Goal: Task Accomplishment & Management: Manage account settings

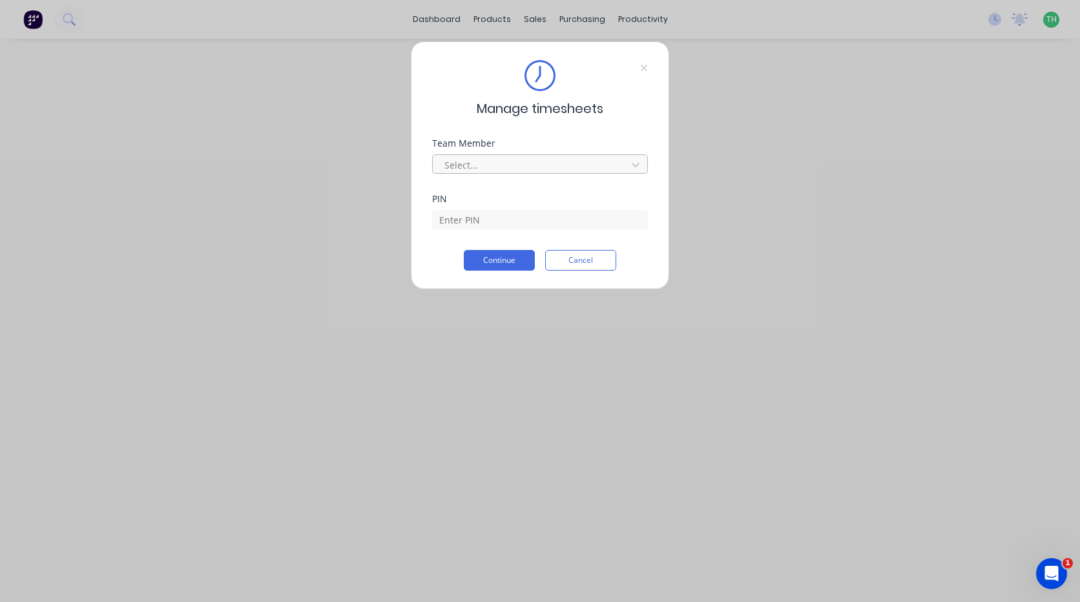
click at [478, 166] on div at bounding box center [531, 165] width 177 height 16
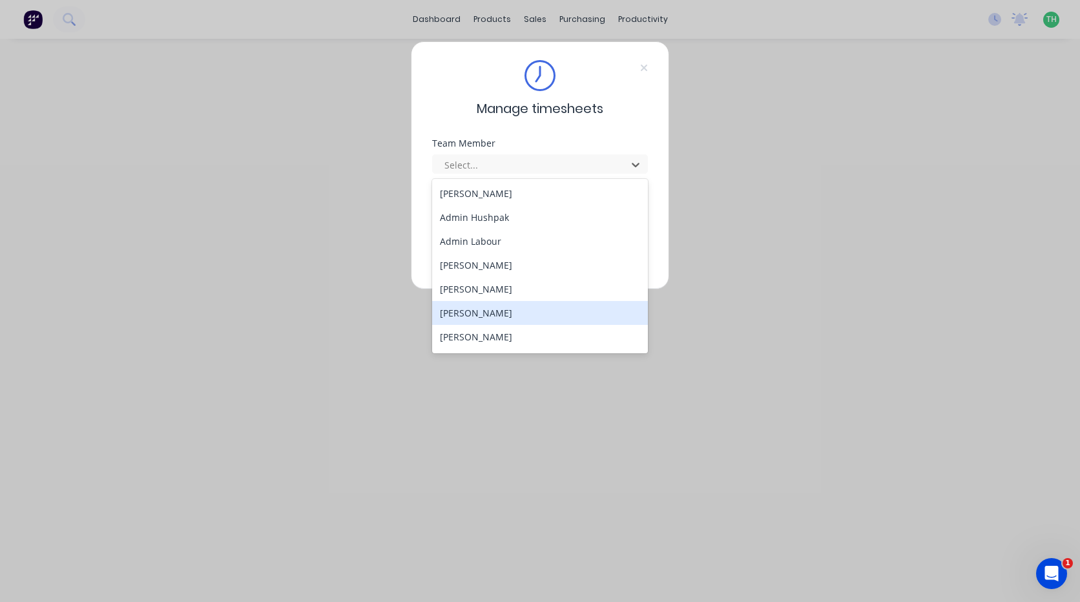
click at [471, 313] on div "[PERSON_NAME]" at bounding box center [540, 313] width 216 height 24
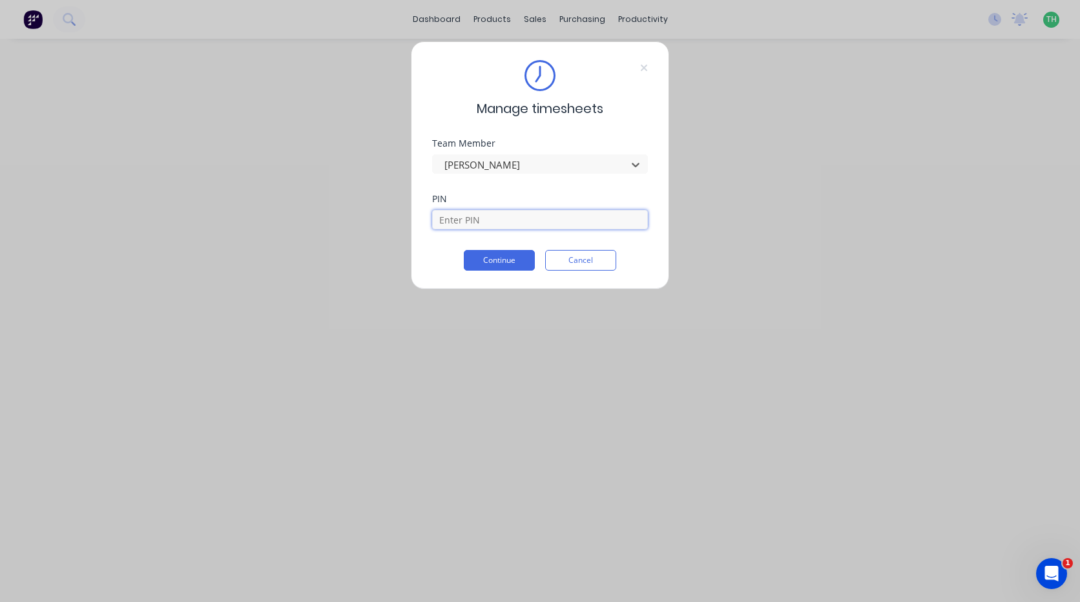
click at [471, 225] on input at bounding box center [540, 219] width 216 height 19
type input "2006"
click at [498, 262] on button "Continue" at bounding box center [499, 260] width 71 height 21
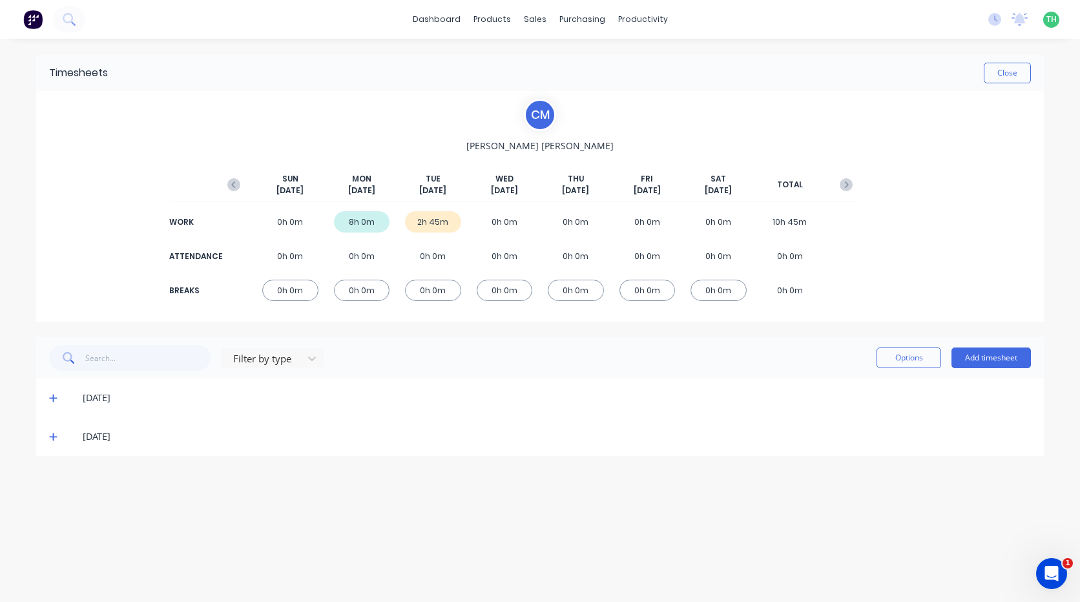
click at [366, 224] on div "8h 0m" at bounding box center [362, 221] width 56 height 21
click at [54, 399] on icon at bounding box center [53, 399] width 8 height 8
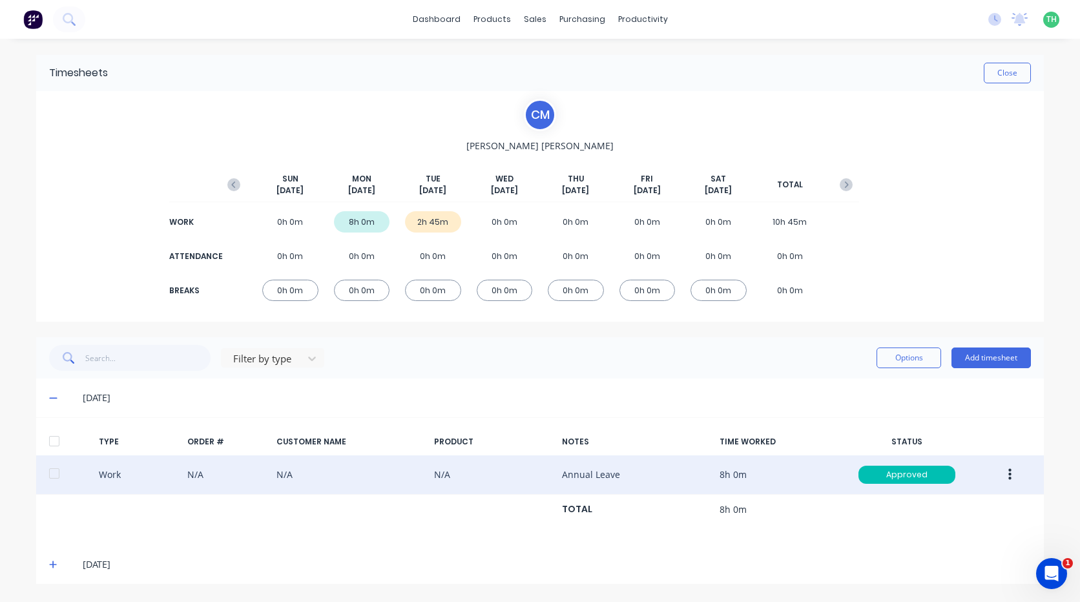
click at [1011, 474] on icon "button" at bounding box center [1010, 475] width 3 height 12
click at [950, 446] on div "Edit" at bounding box center [964, 452] width 100 height 19
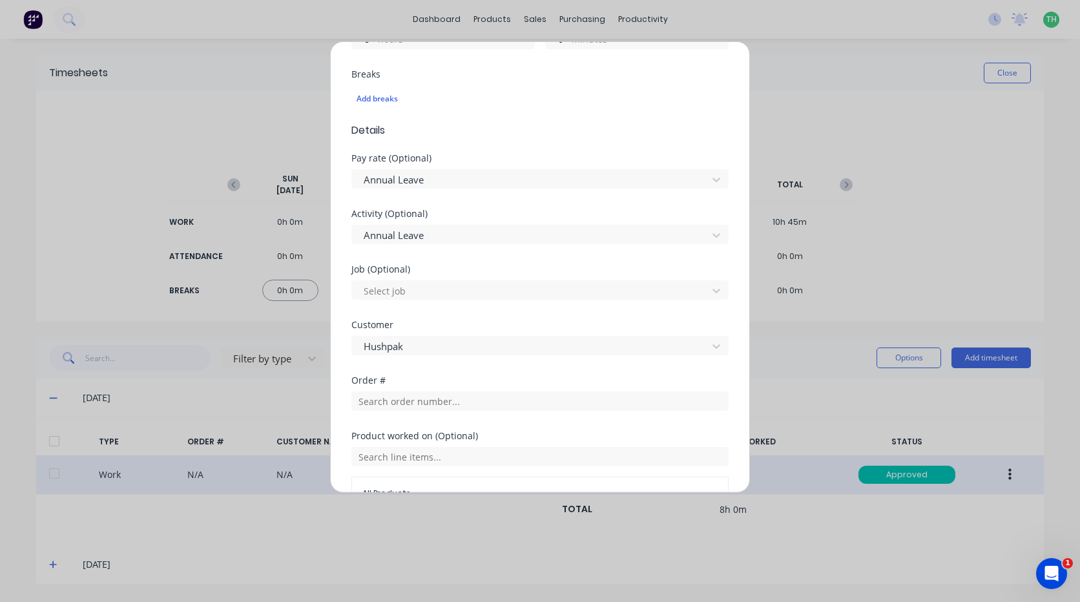
scroll to position [570, 0]
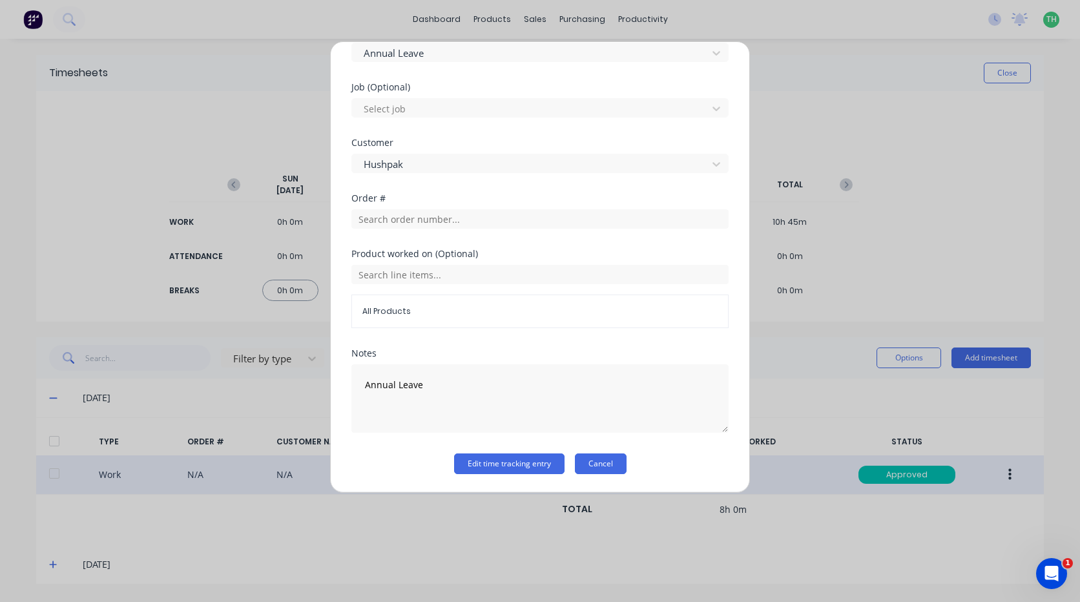
click at [602, 466] on button "Cancel" at bounding box center [601, 464] width 52 height 21
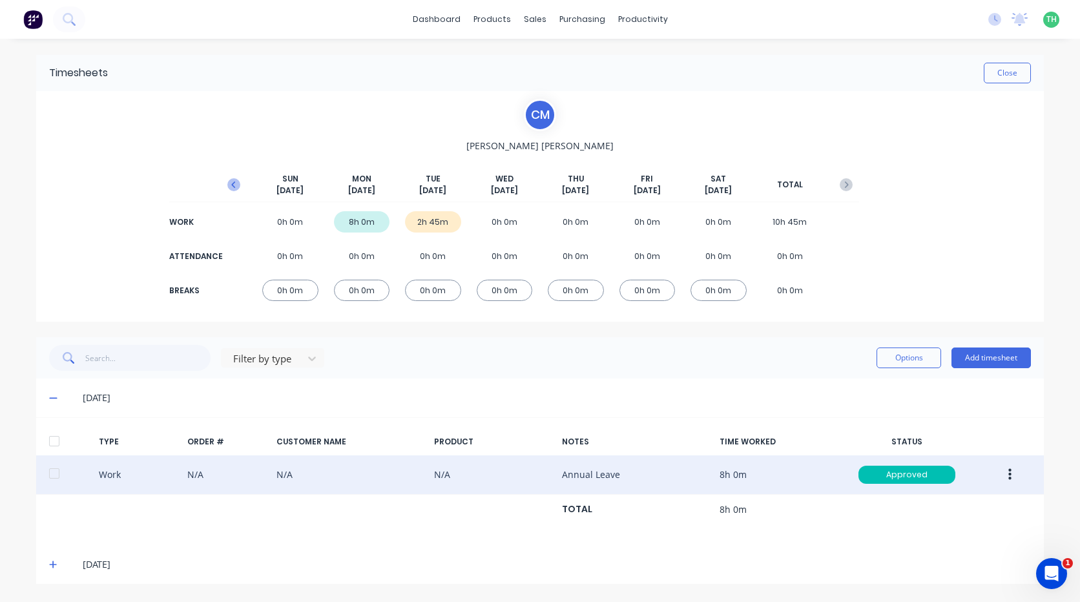
click at [237, 183] on icon "button" at bounding box center [233, 184] width 13 height 13
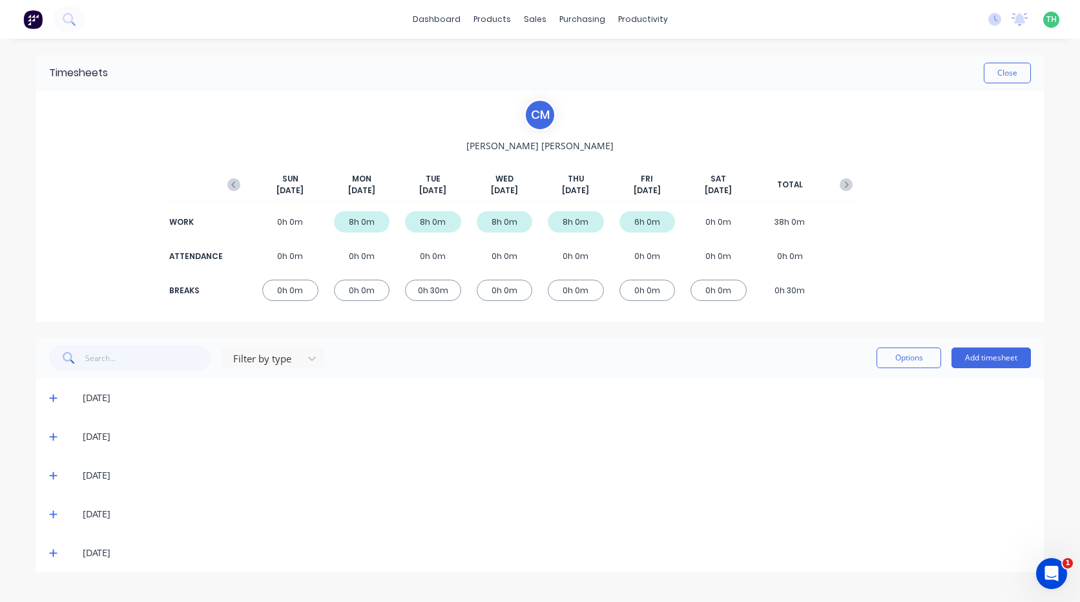
click at [52, 436] on icon at bounding box center [53, 436] width 8 height 9
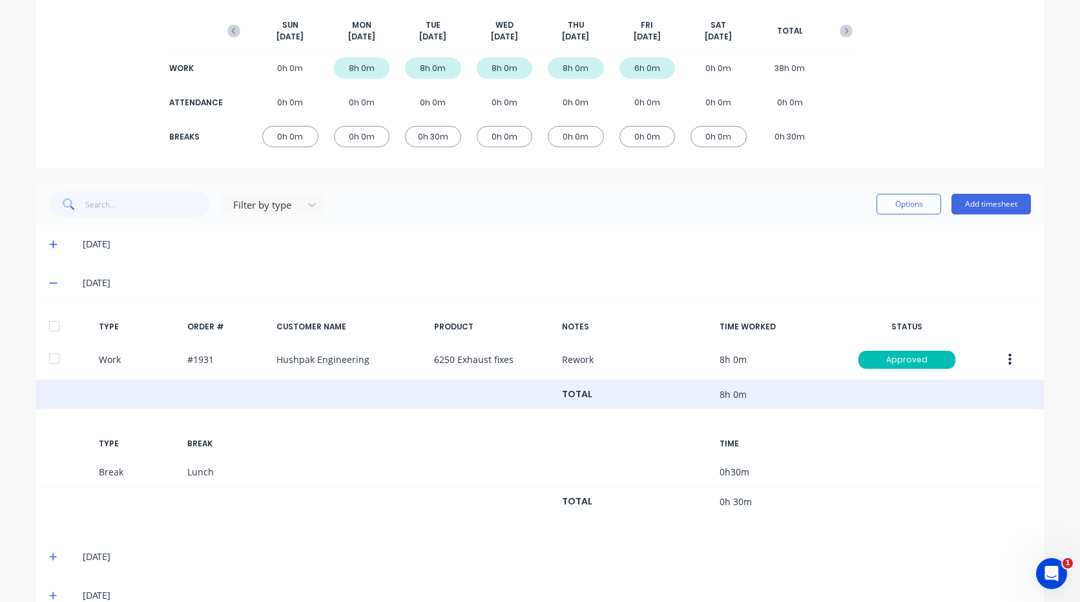
scroll to position [194, 0]
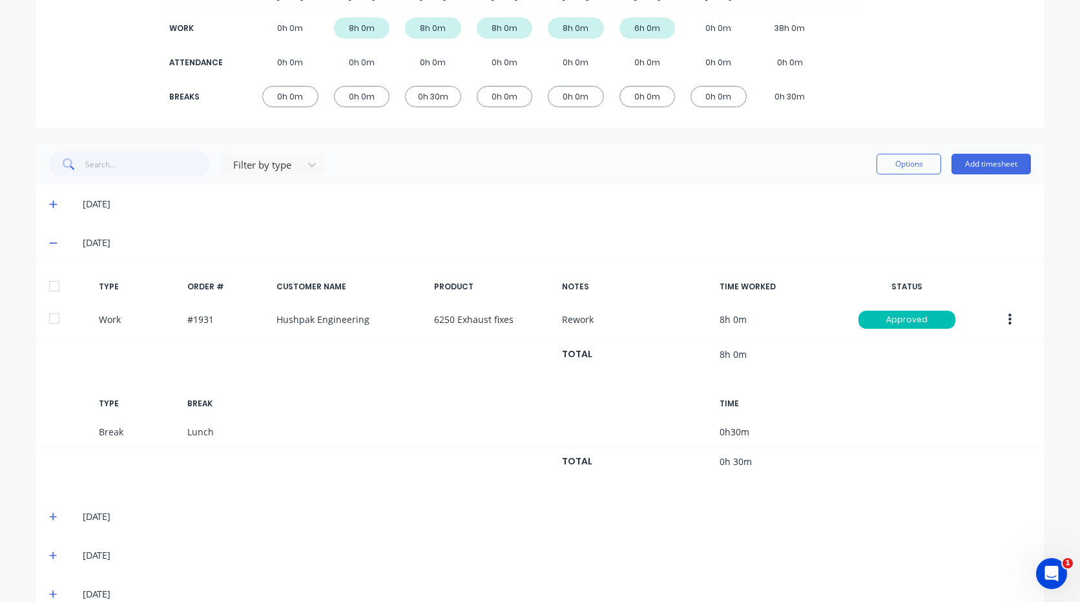
click at [50, 516] on icon at bounding box center [53, 516] width 8 height 9
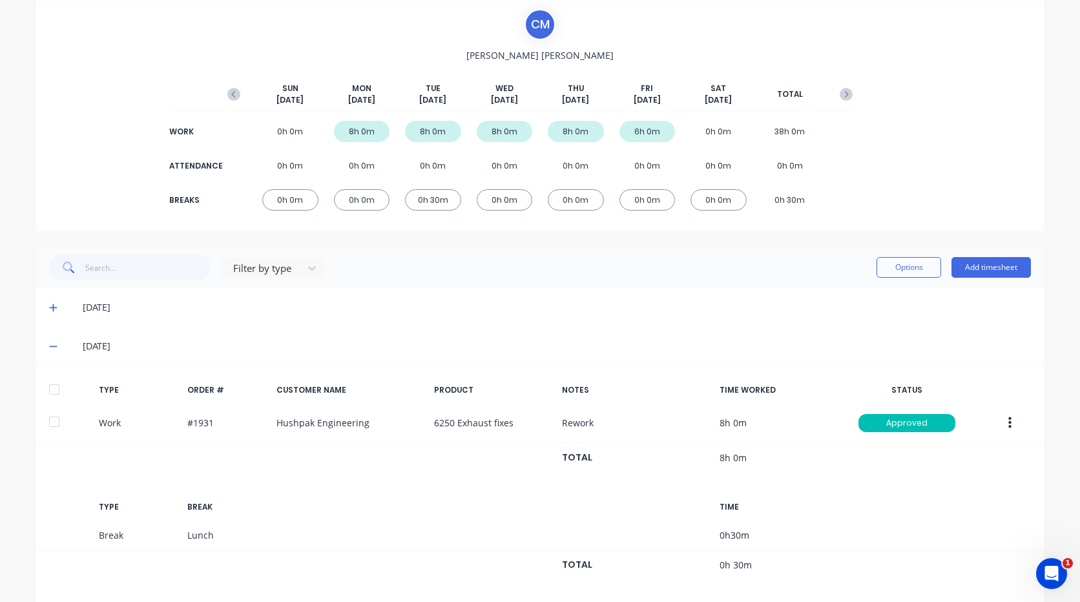
scroll to position [0, 0]
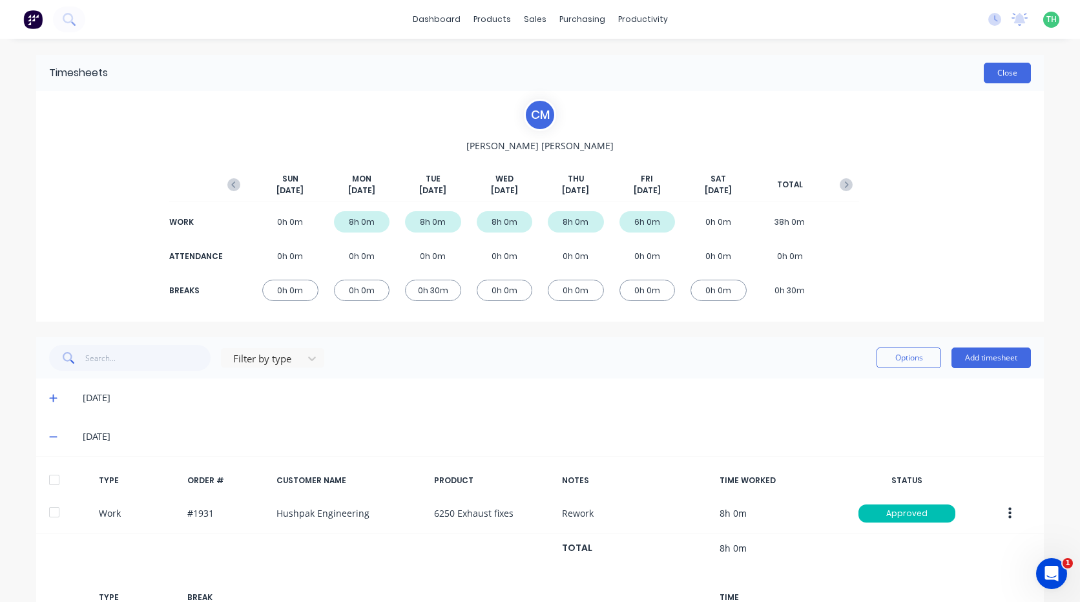
click at [1006, 72] on button "Close" at bounding box center [1007, 73] width 47 height 21
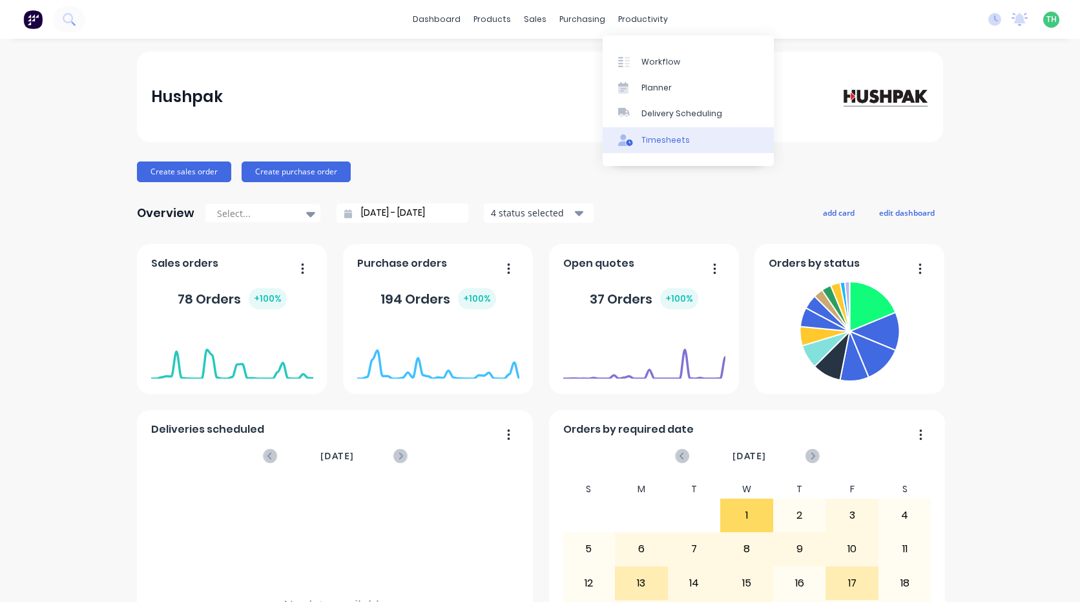
click at [656, 136] on div "Timesheets" at bounding box center [666, 140] width 48 height 12
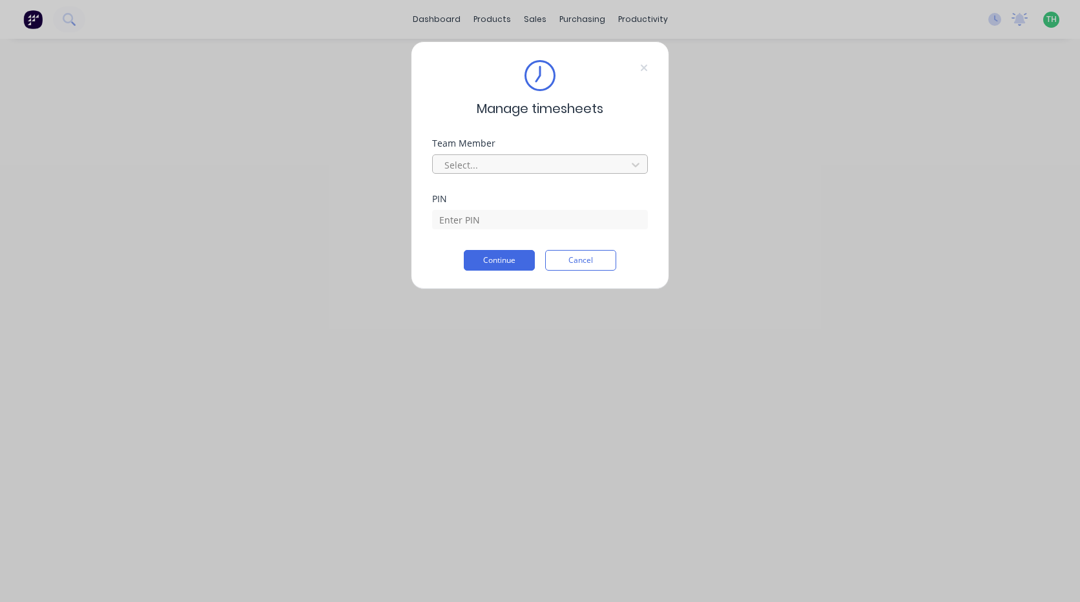
click at [514, 161] on div at bounding box center [531, 165] width 177 height 16
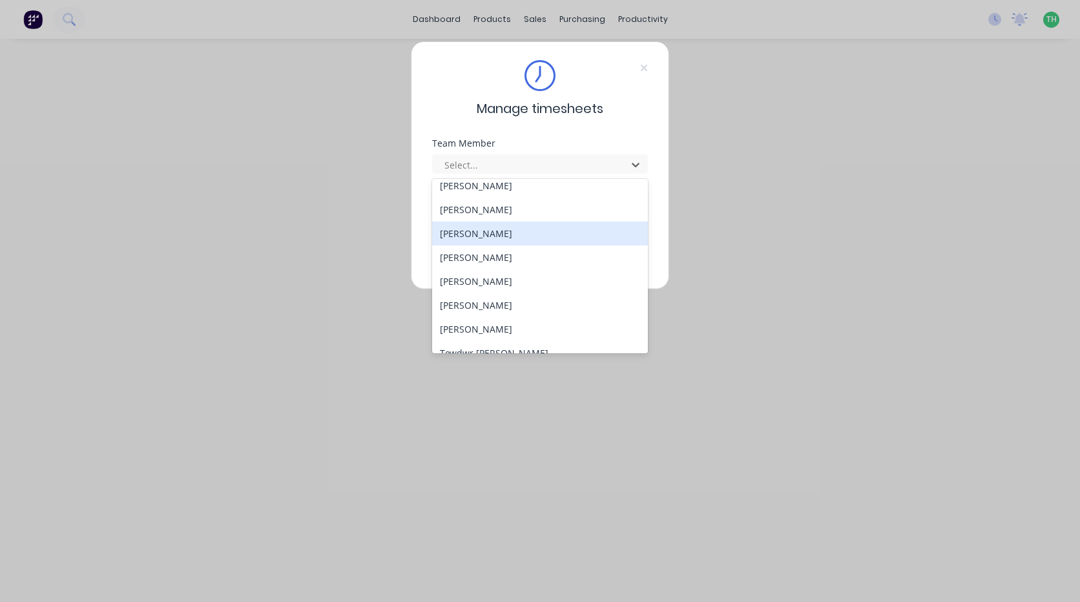
scroll to position [596, 0]
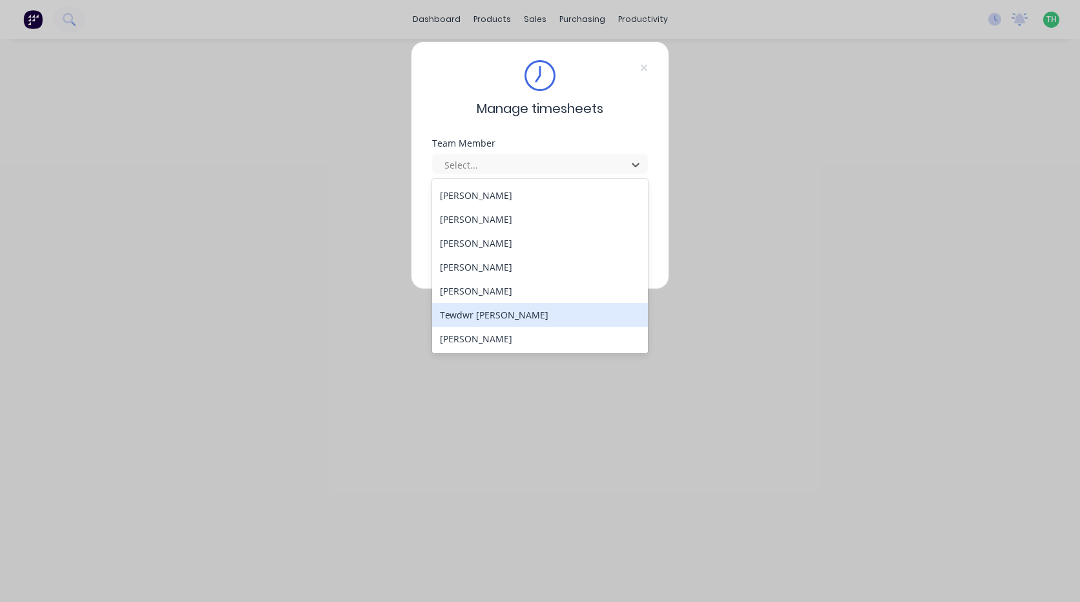
click at [526, 315] on div "Tewdwr [PERSON_NAME]" at bounding box center [540, 315] width 216 height 24
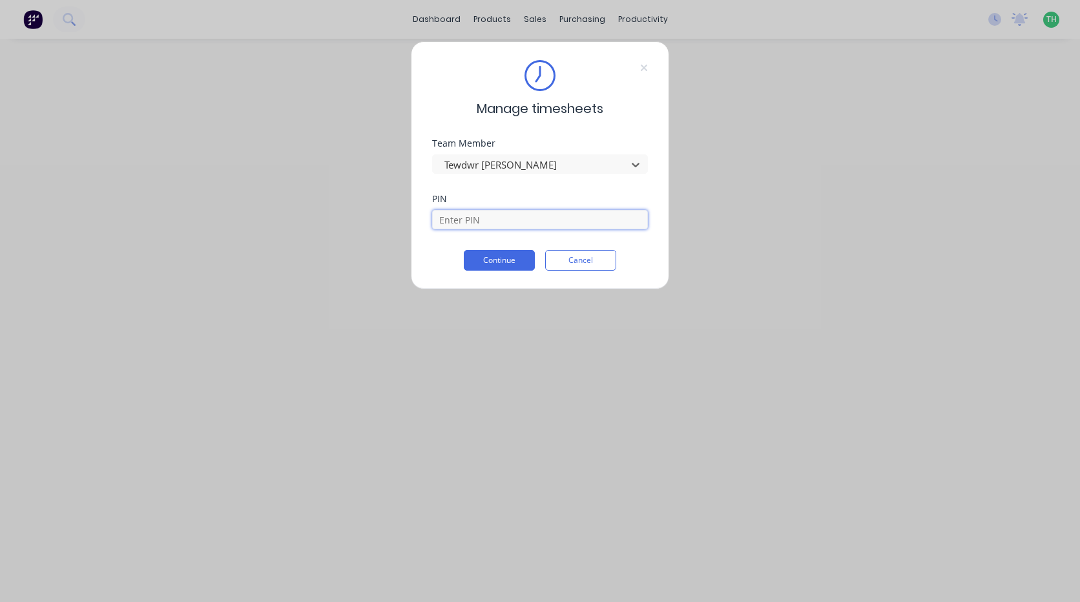
click at [499, 213] on input at bounding box center [540, 219] width 216 height 19
type input "2711"
click at [486, 265] on button "Continue" at bounding box center [499, 260] width 71 height 21
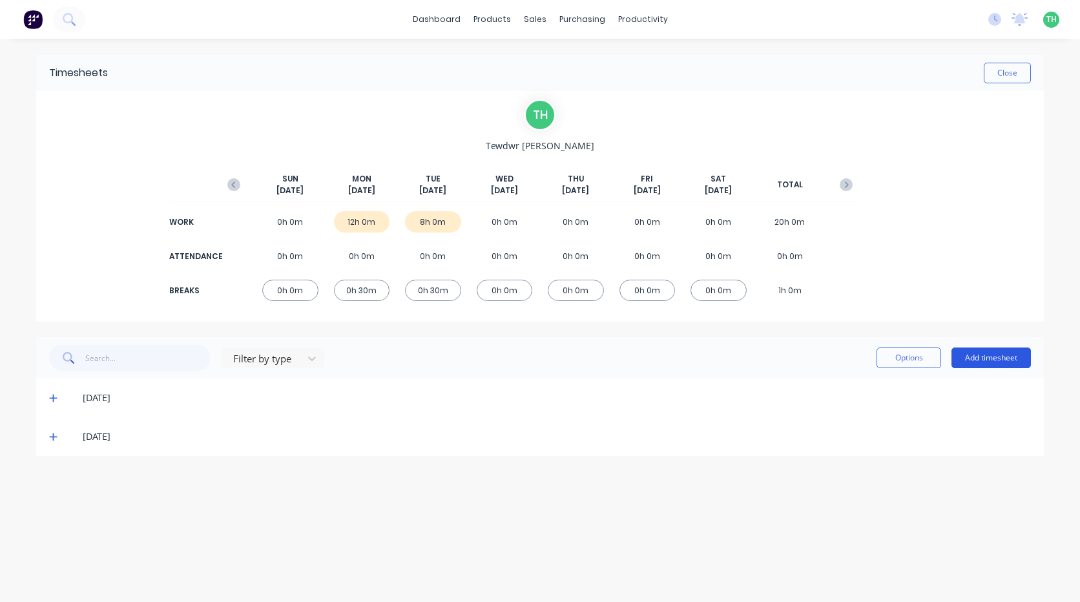
click at [1014, 359] on button "Add timesheet" at bounding box center [991, 358] width 79 height 21
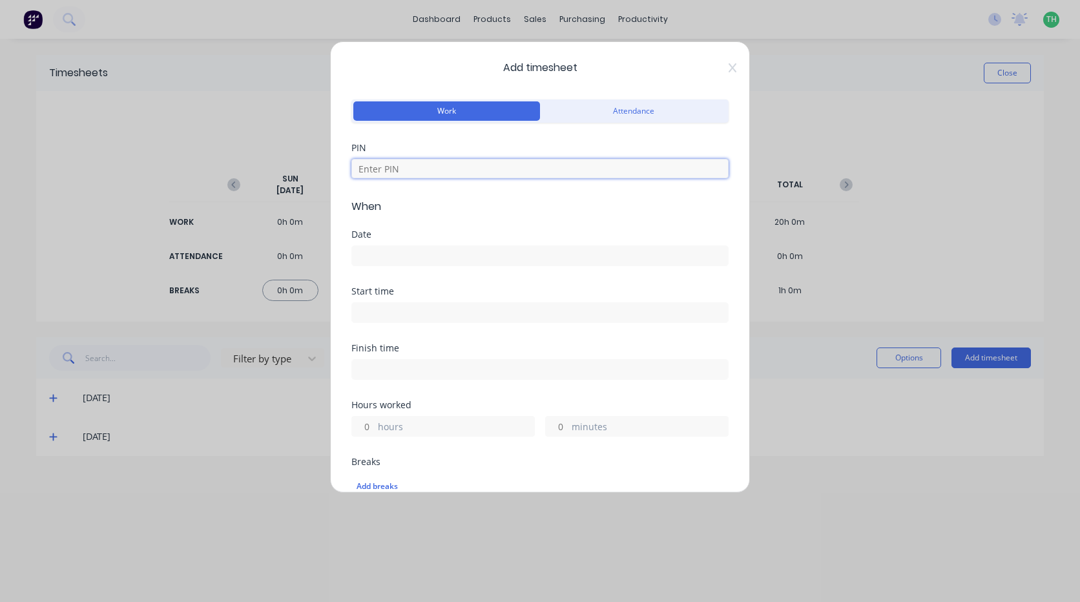
click at [472, 173] on input at bounding box center [539, 168] width 377 height 19
type input "2711"
click at [447, 262] on input at bounding box center [540, 255] width 376 height 19
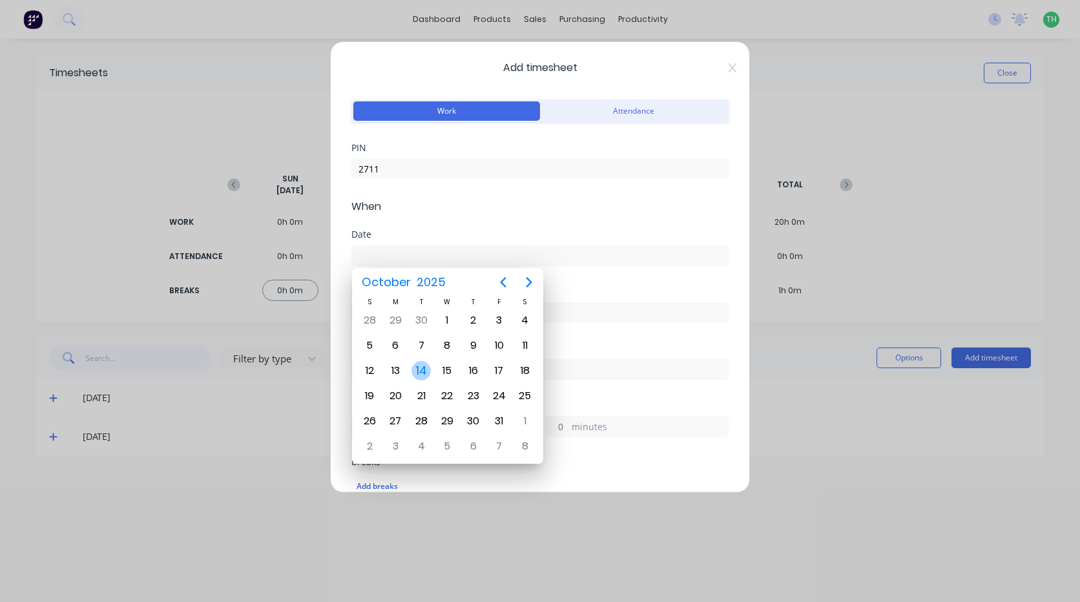
click at [424, 372] on div "14" at bounding box center [421, 370] width 19 height 19
type input "[DATE]"
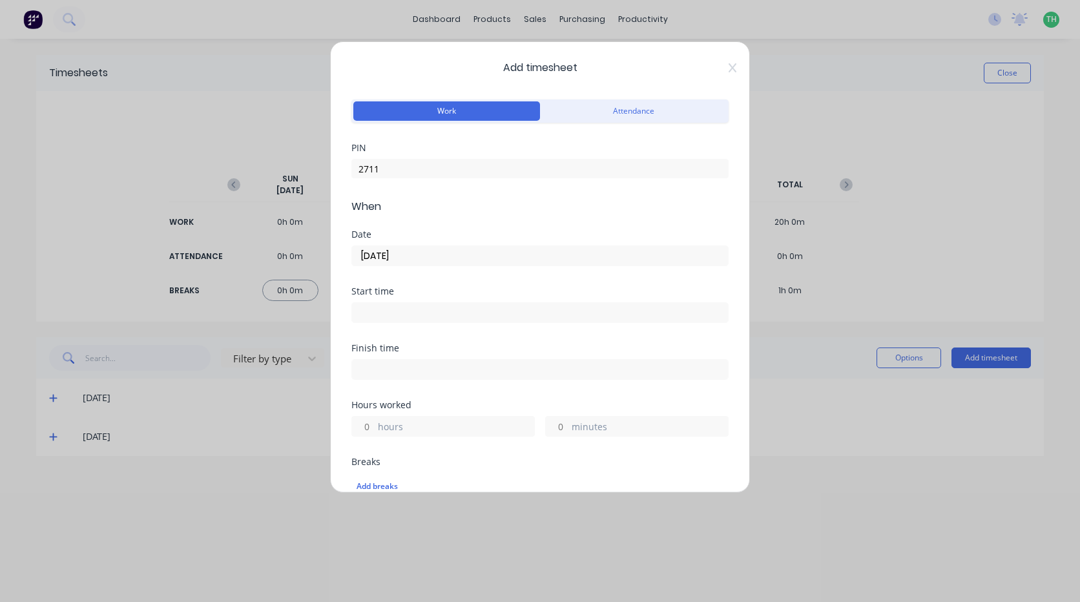
click at [402, 315] on input at bounding box center [540, 312] width 376 height 19
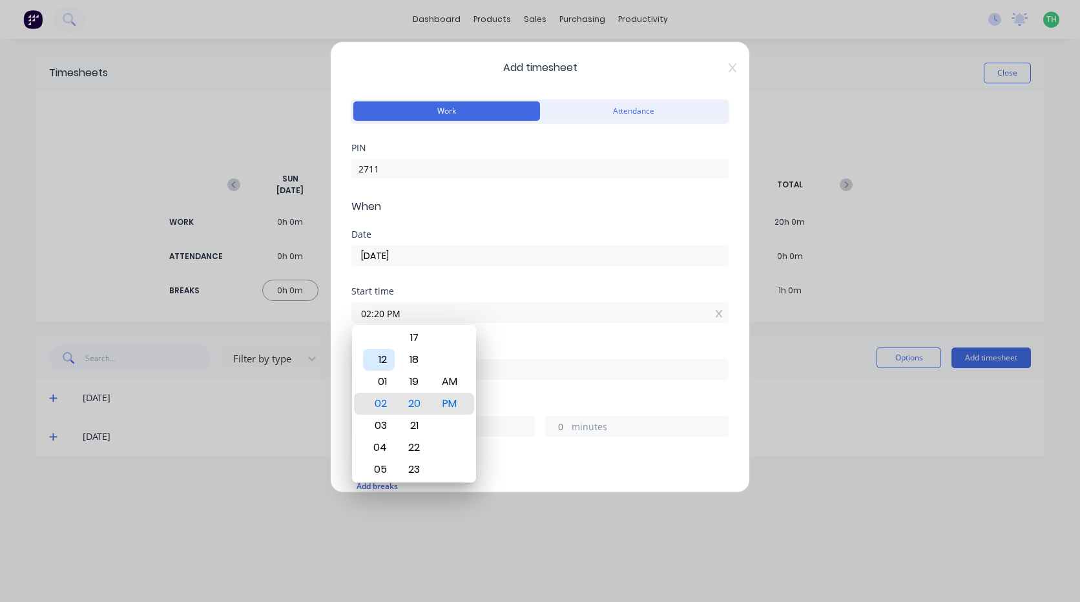
click at [384, 361] on div "12" at bounding box center [379, 360] width 32 height 22
click at [415, 446] on div "30" at bounding box center [415, 448] width 32 height 22
type input "12:30 PM"
click at [517, 393] on div "Finish time" at bounding box center [539, 372] width 377 height 57
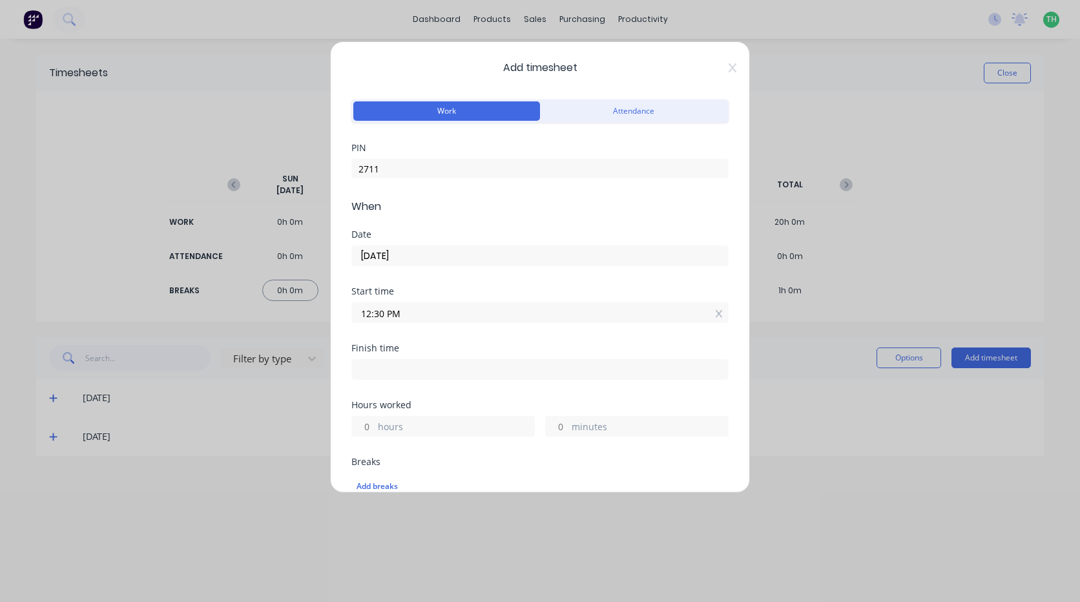
click at [411, 372] on input at bounding box center [540, 369] width 376 height 19
type input "02:21 PM"
type input "1"
type input "51"
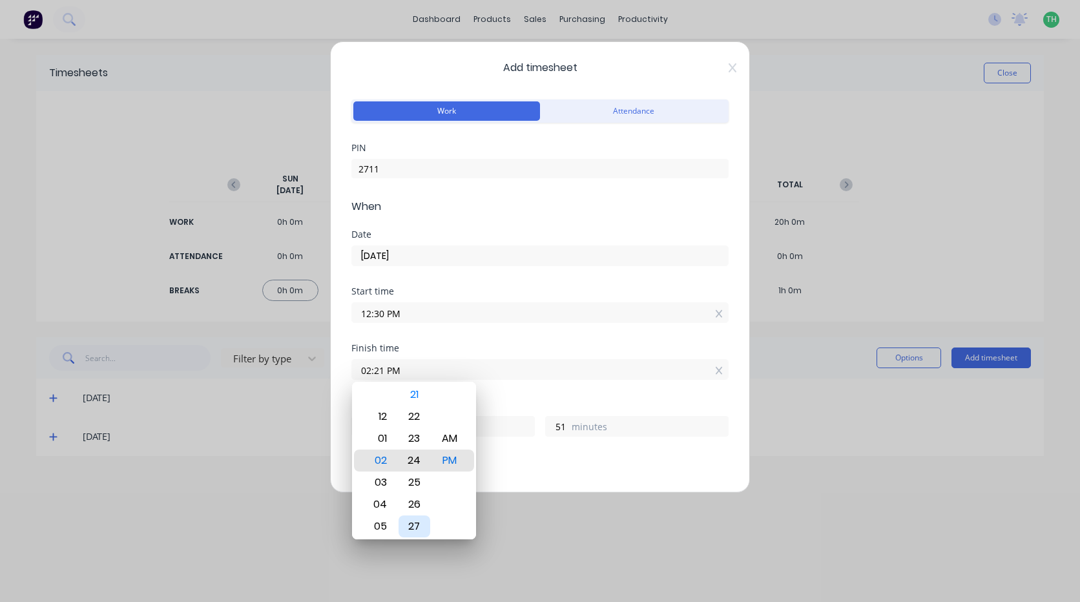
type input "02:24 PM"
type input "54"
type input "02:27 PM"
type input "57"
click at [419, 524] on div "30" at bounding box center [415, 527] width 32 height 22
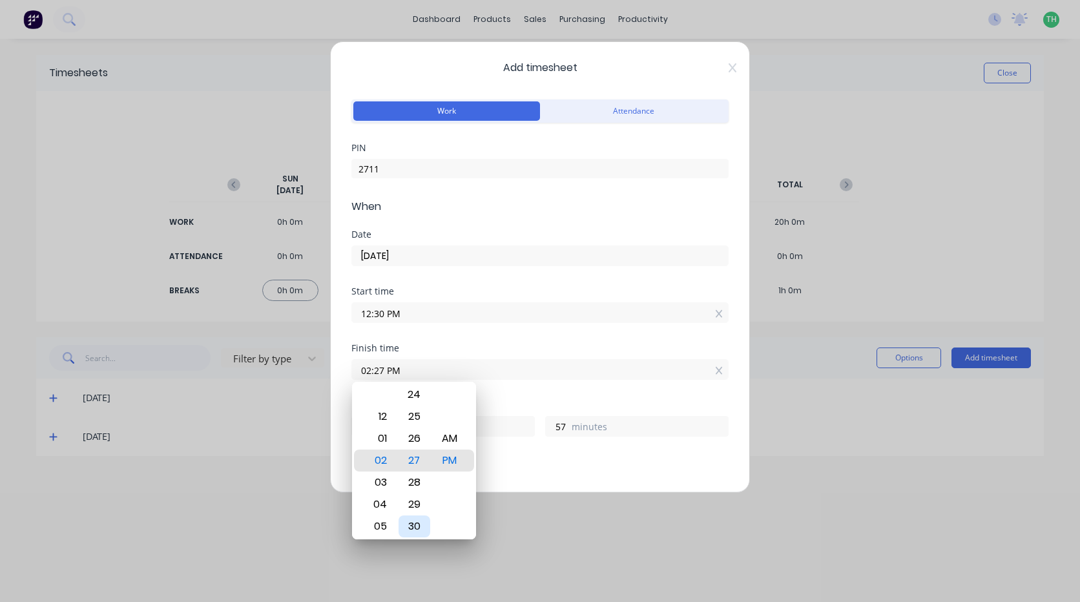
type input "02:30 PM"
type input "2"
type input "0"
click at [507, 397] on div "Finish time 02:30 PM" at bounding box center [539, 372] width 377 height 57
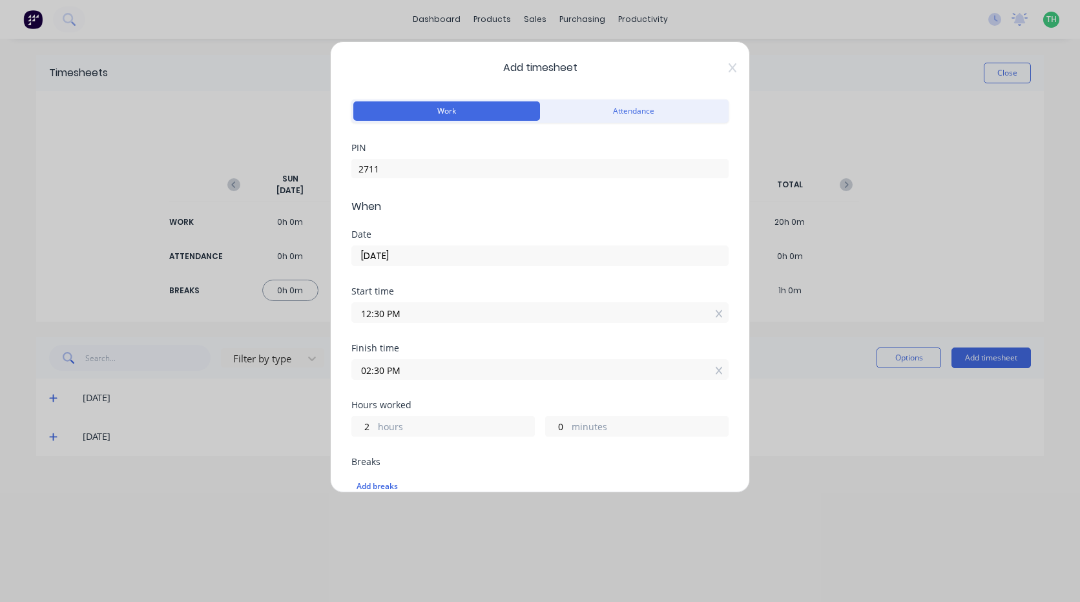
click at [384, 313] on input "12:30 PM" at bounding box center [540, 312] width 376 height 19
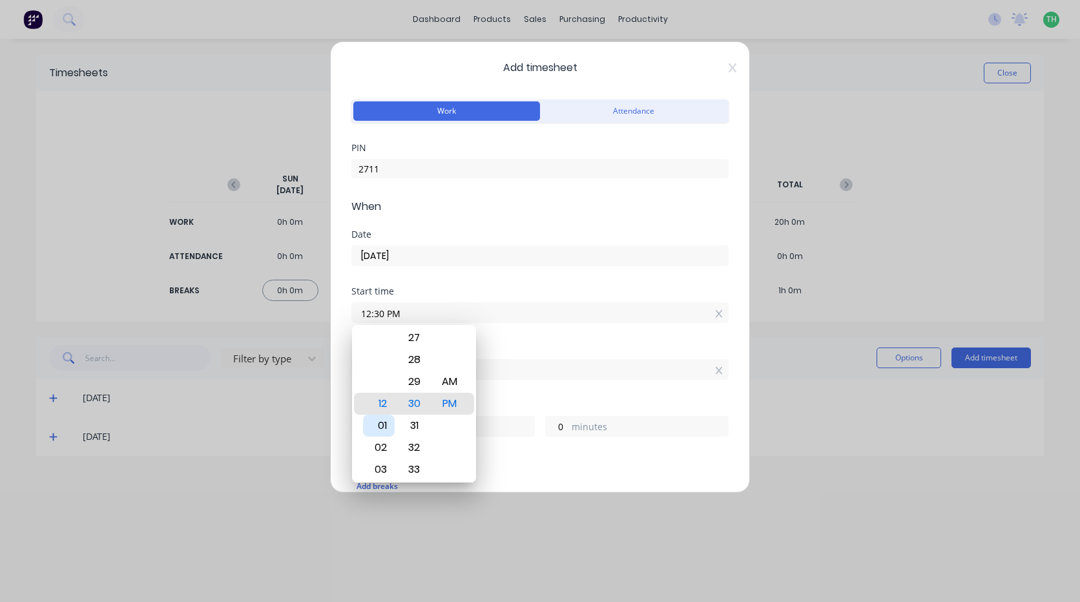
click at [389, 428] on div "01" at bounding box center [379, 426] width 32 height 22
type input "01:30 PM"
type input "1"
click at [505, 395] on div "Finish time 02:30 PM" at bounding box center [539, 372] width 377 height 57
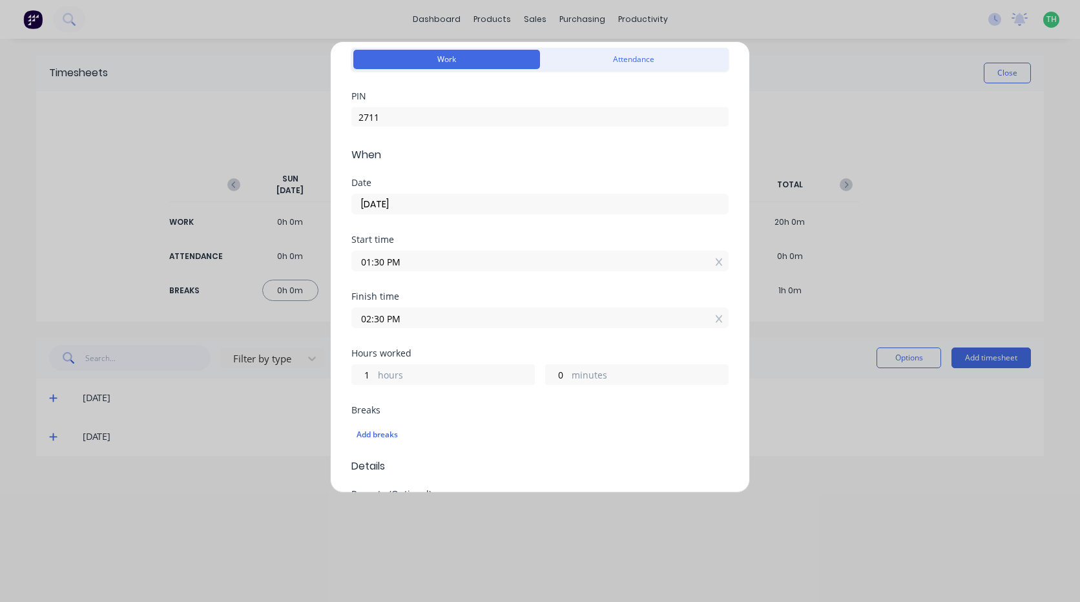
scroll to position [129, 0]
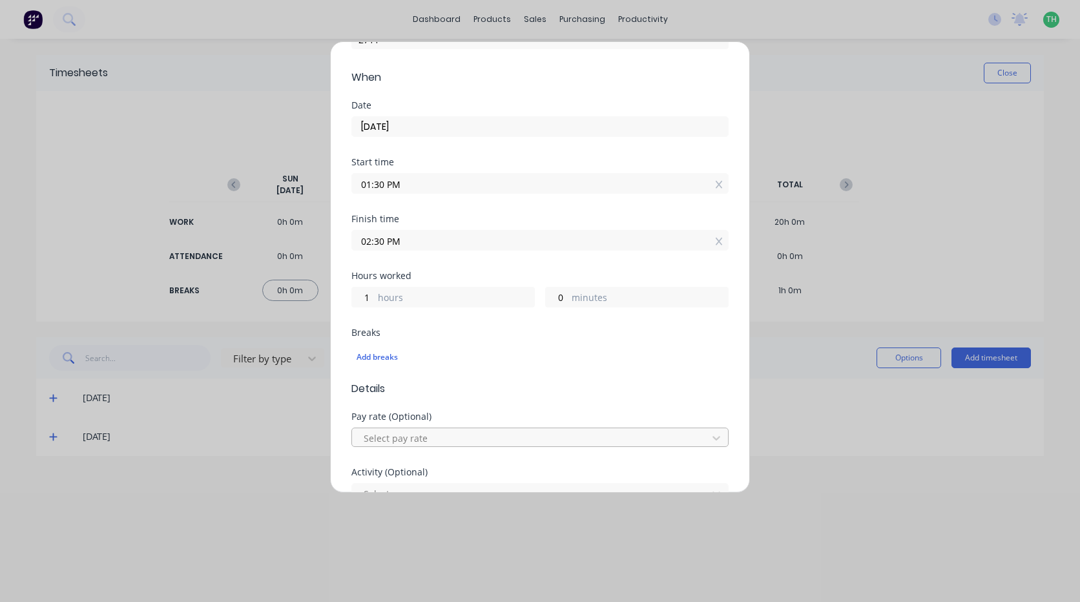
click at [441, 434] on div at bounding box center [531, 438] width 339 height 16
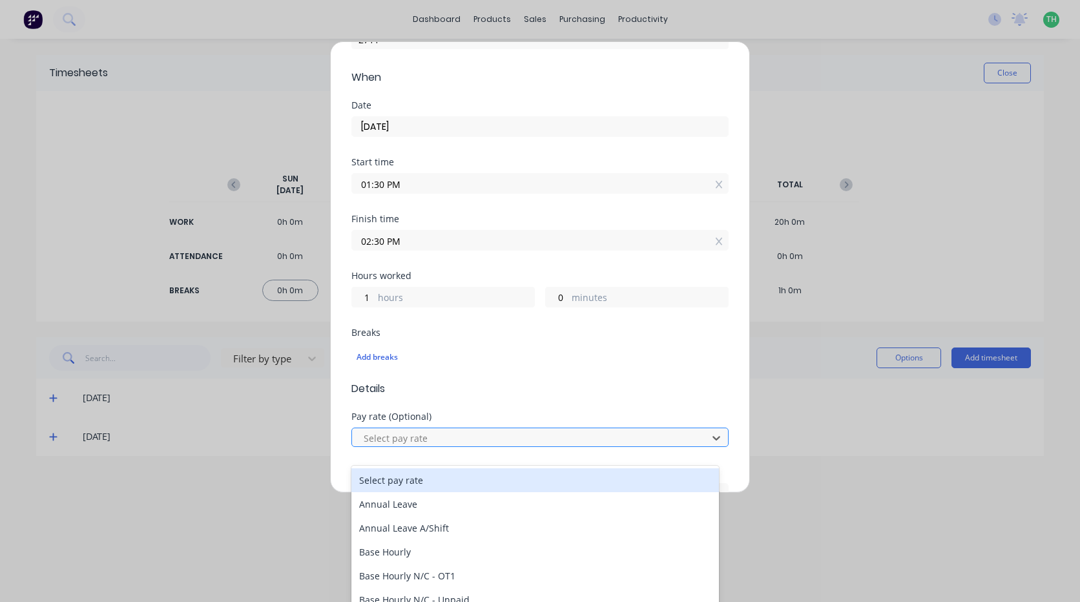
scroll to position [30, 0]
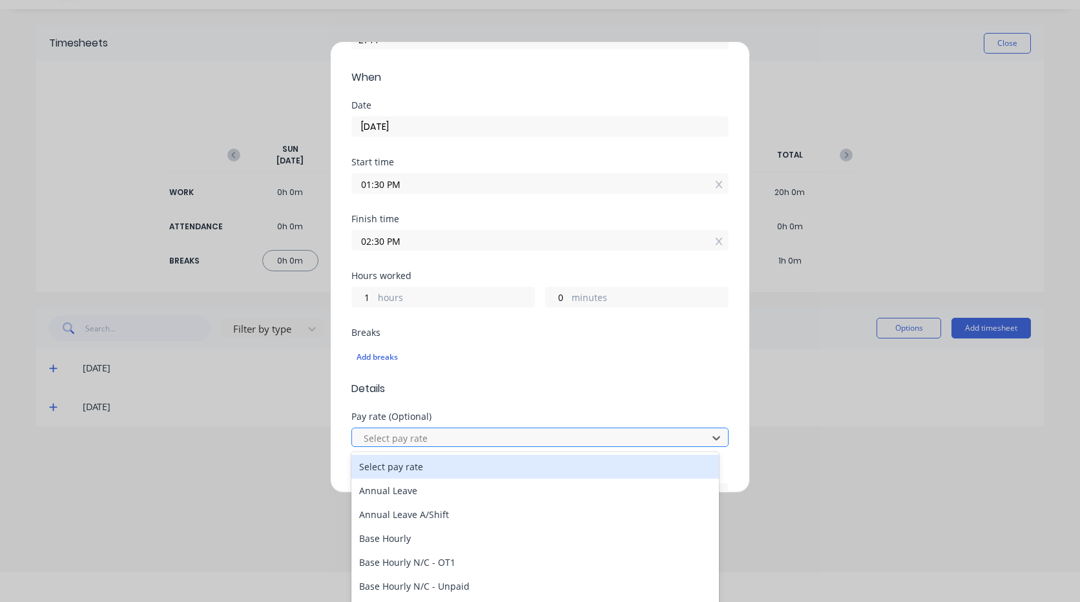
type input "m"
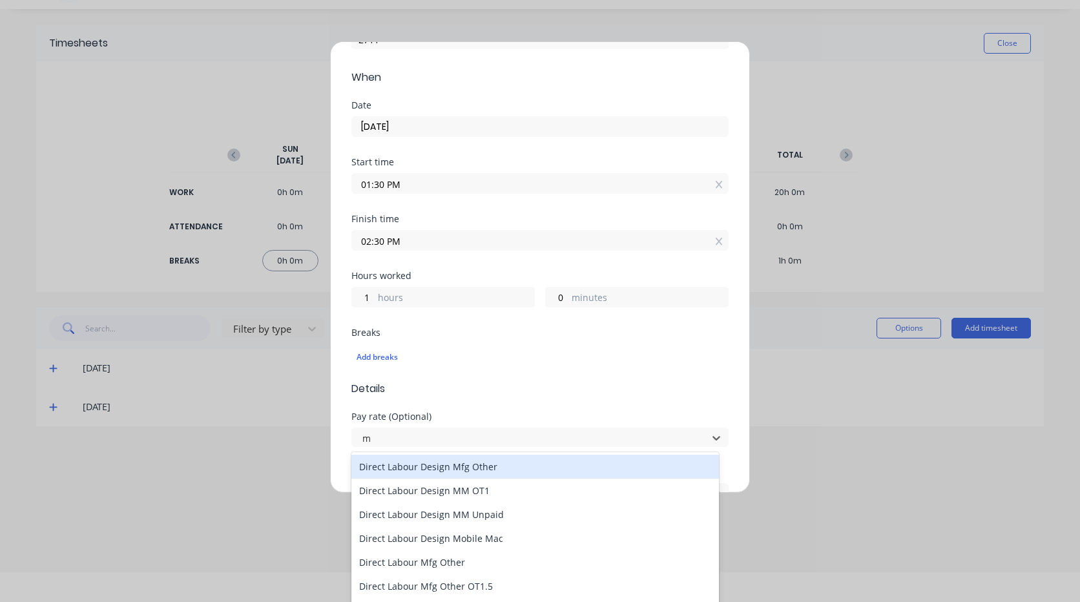
click at [499, 466] on div "Direct Labour Design Mfg Other" at bounding box center [535, 467] width 368 height 24
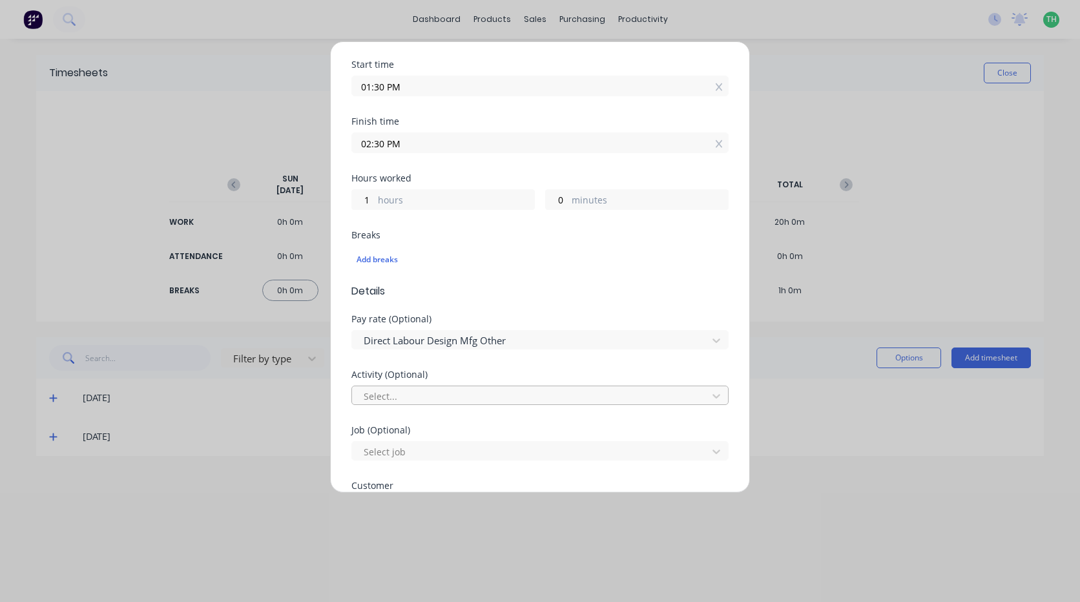
scroll to position [258, 0]
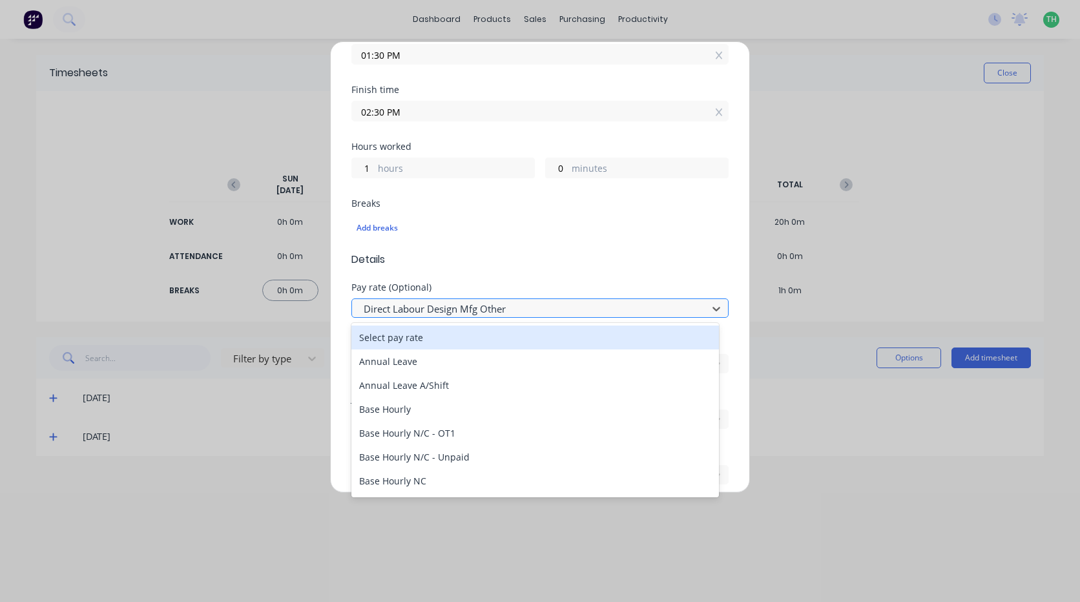
click at [541, 311] on div at bounding box center [531, 309] width 339 height 16
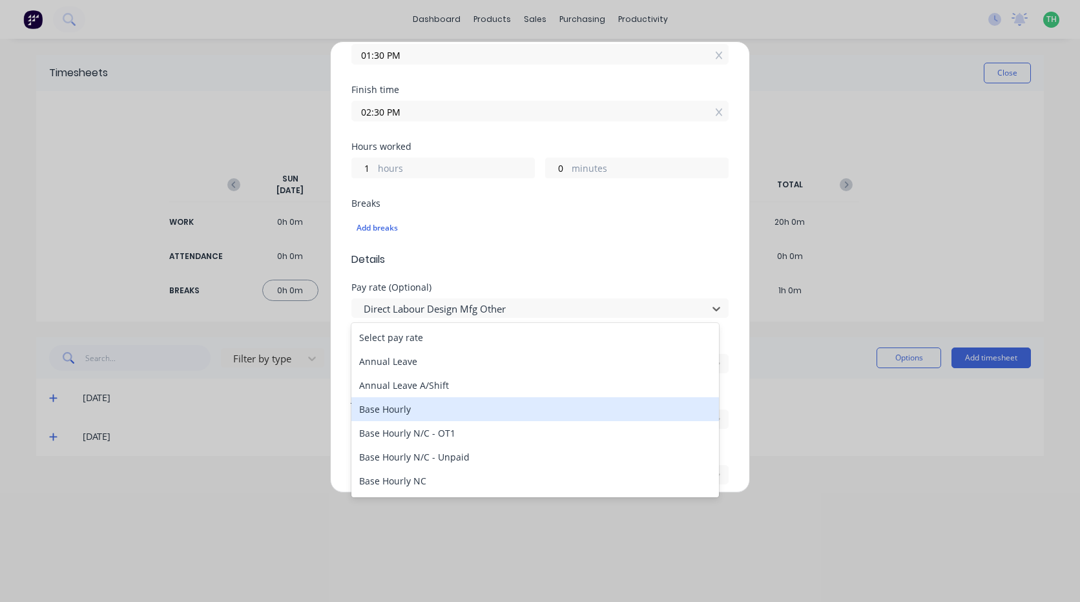
type input "m"
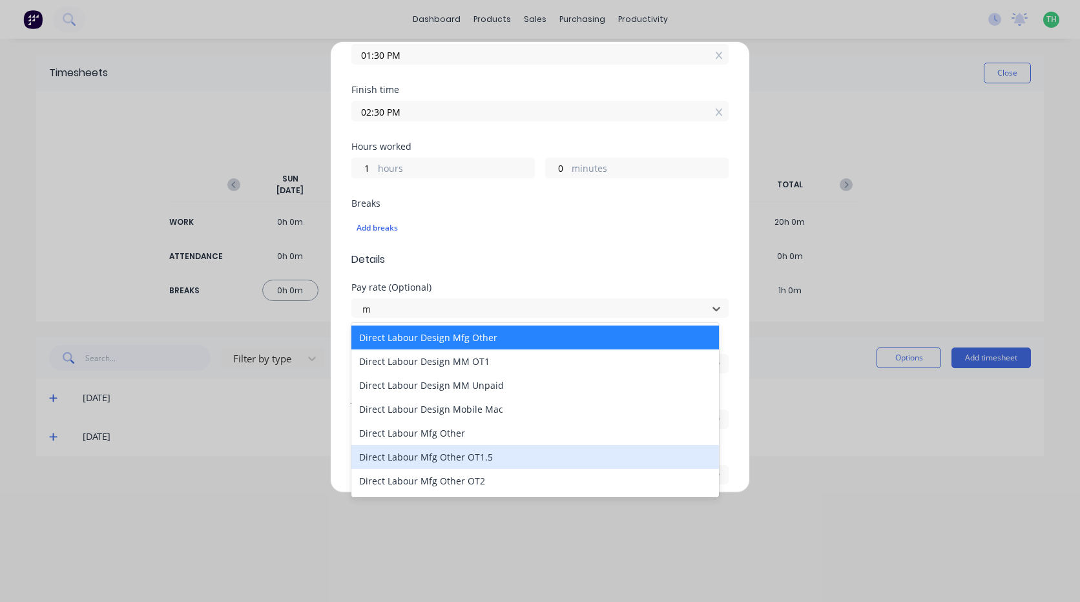
click at [495, 457] on div "Direct Labour Mfg Other OT1.5" at bounding box center [535, 457] width 368 height 24
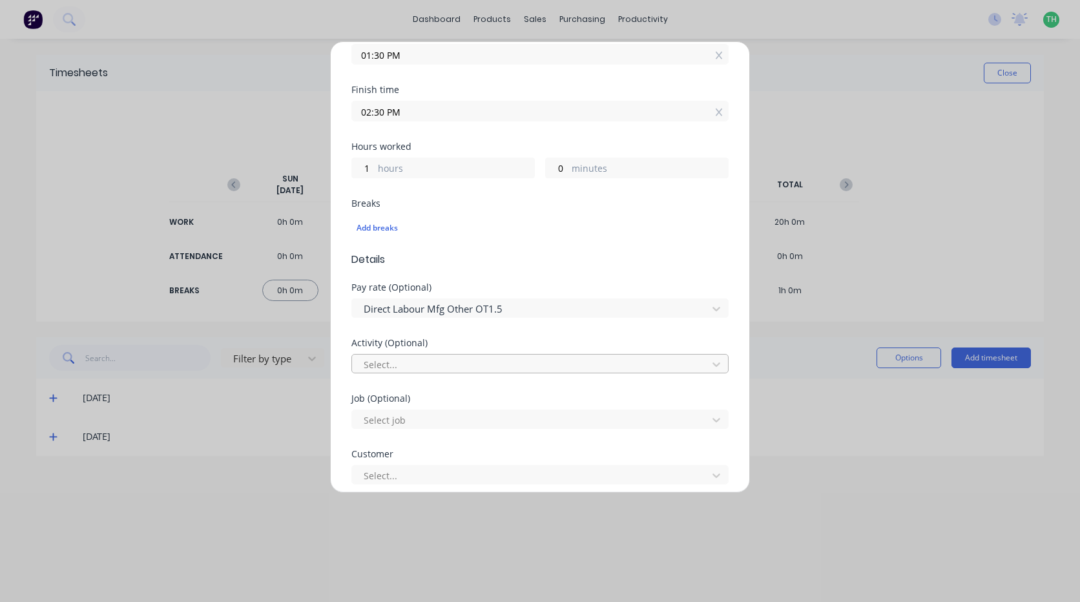
click at [436, 366] on div at bounding box center [531, 365] width 339 height 16
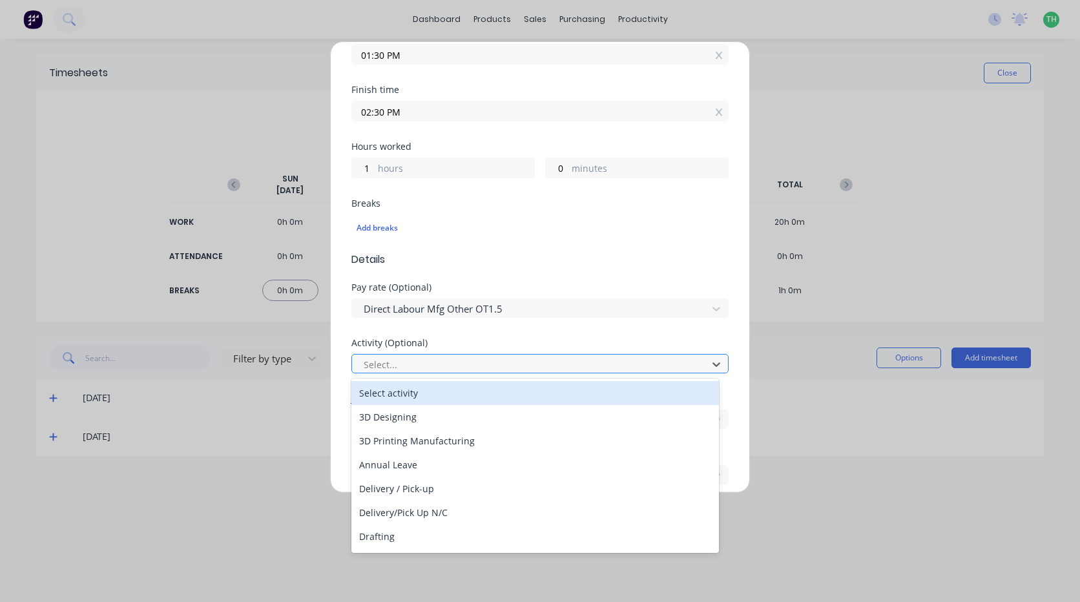
type input "m"
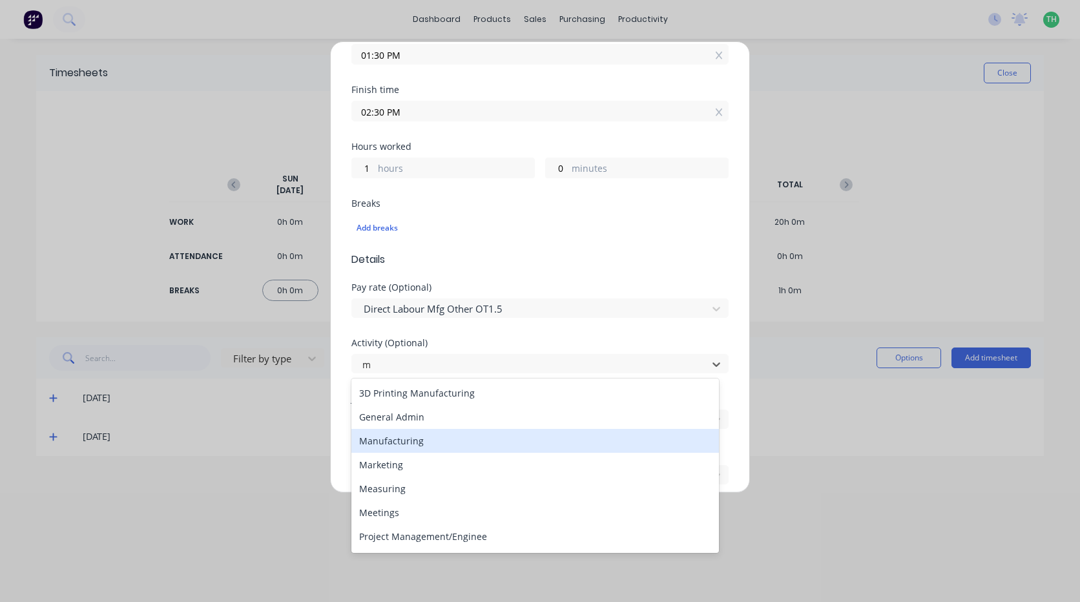
click at [430, 441] on div "Manufacturing" at bounding box center [535, 441] width 368 height 24
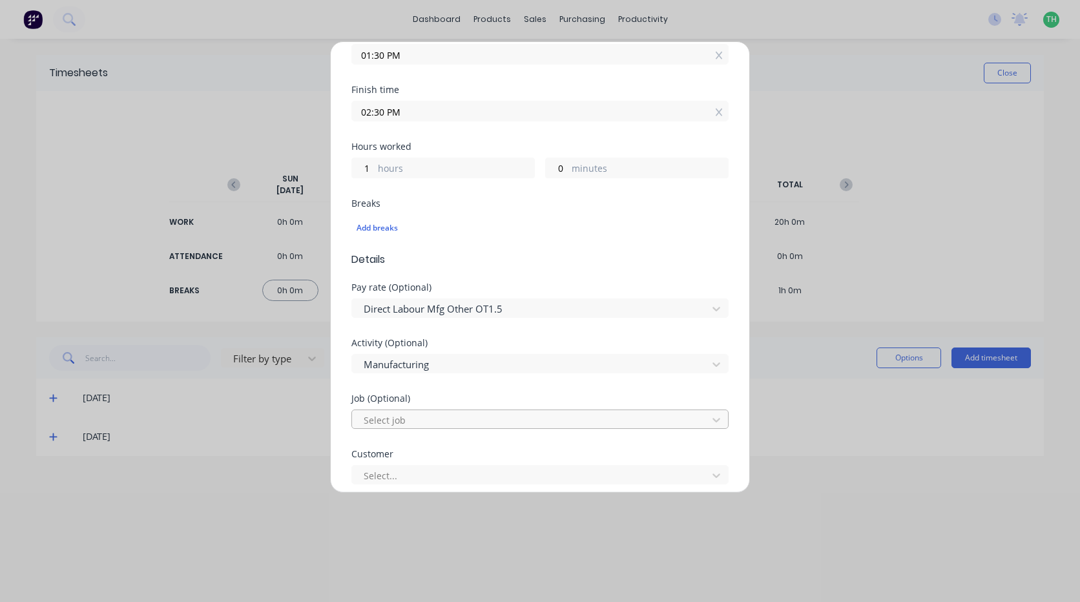
click at [416, 421] on div at bounding box center [531, 420] width 339 height 16
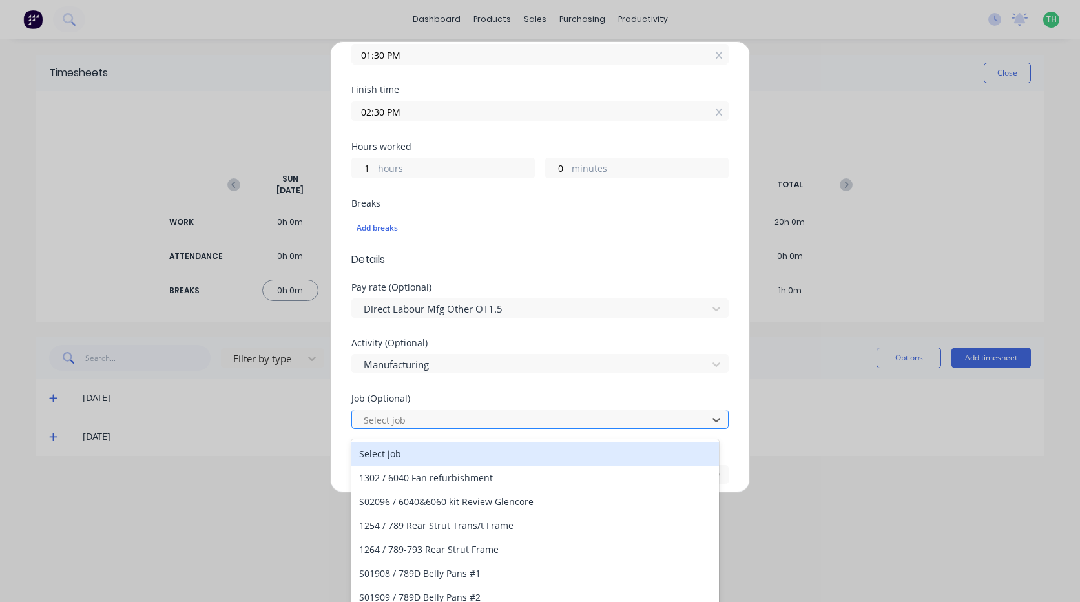
scroll to position [12, 0]
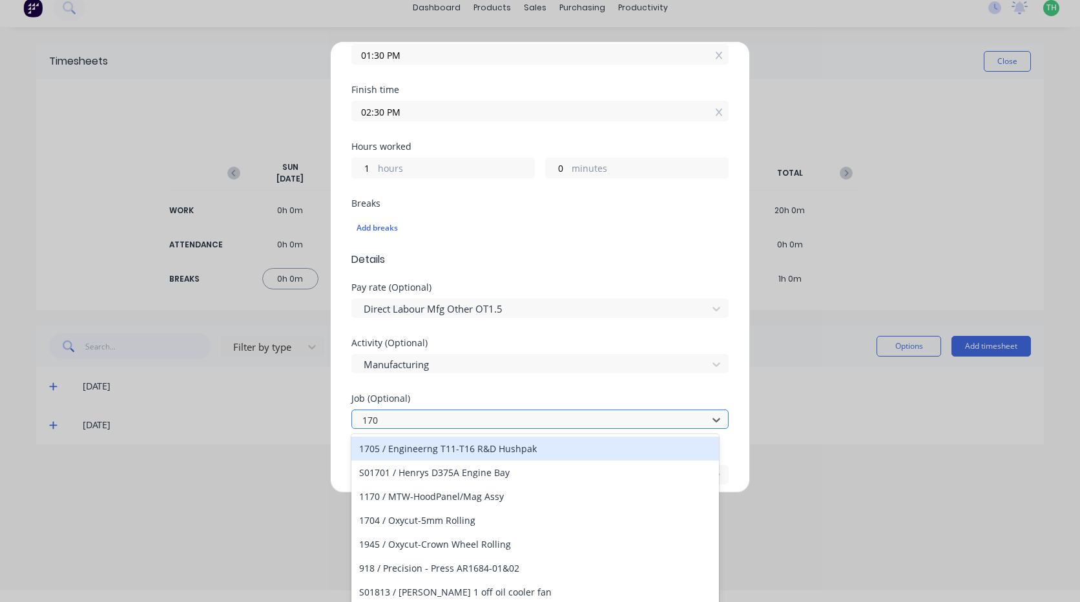
type input "1709"
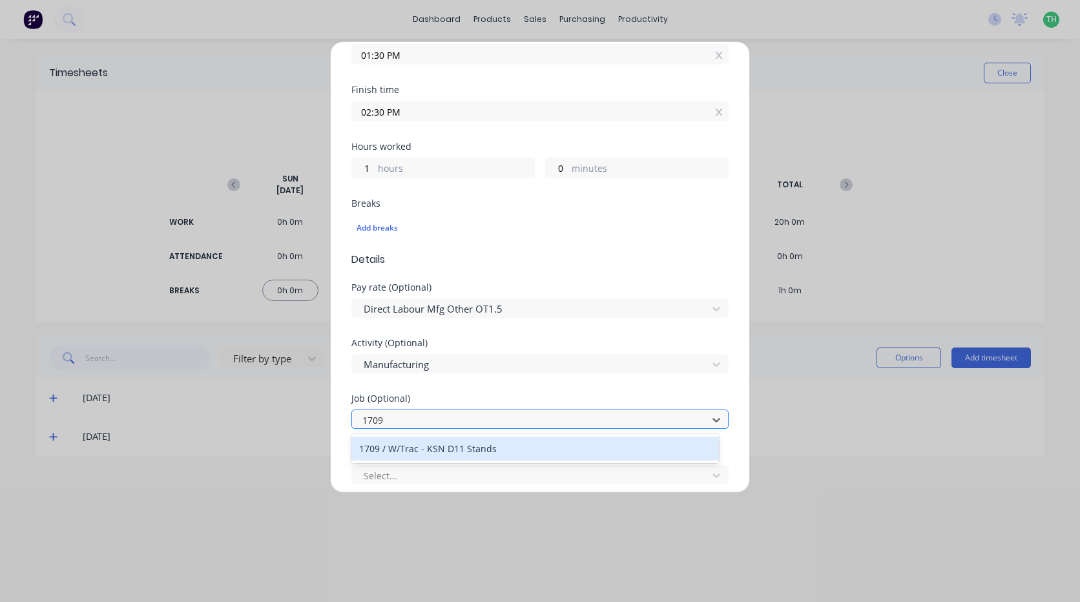
scroll to position [0, 0]
click at [432, 453] on div "1709 / W/Trac - KSN D11 Stands" at bounding box center [535, 449] width 368 height 24
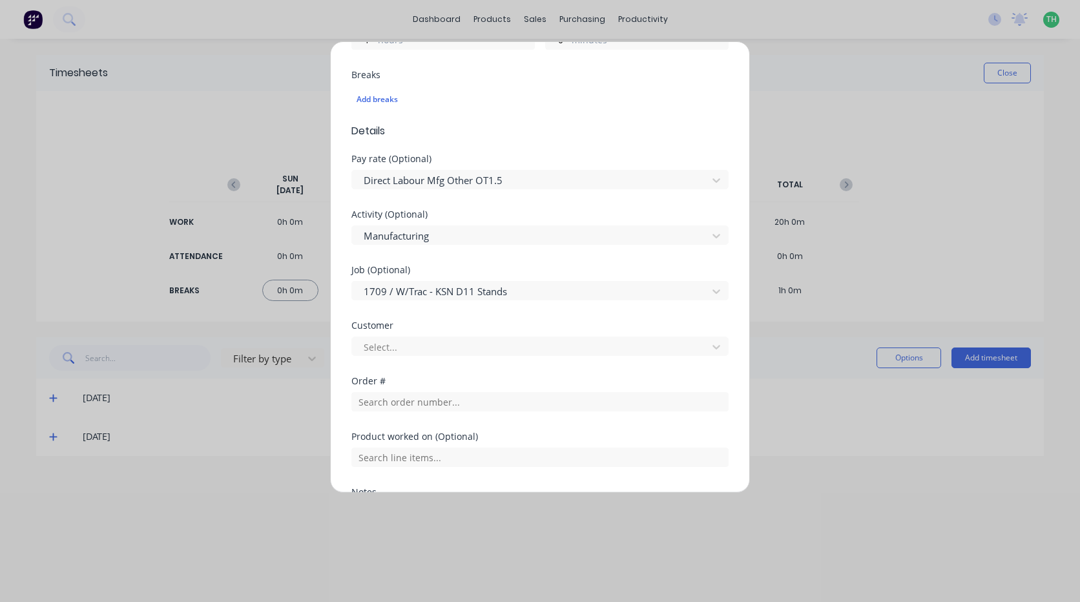
scroll to position [388, 0]
click at [419, 347] on div at bounding box center [531, 347] width 339 height 16
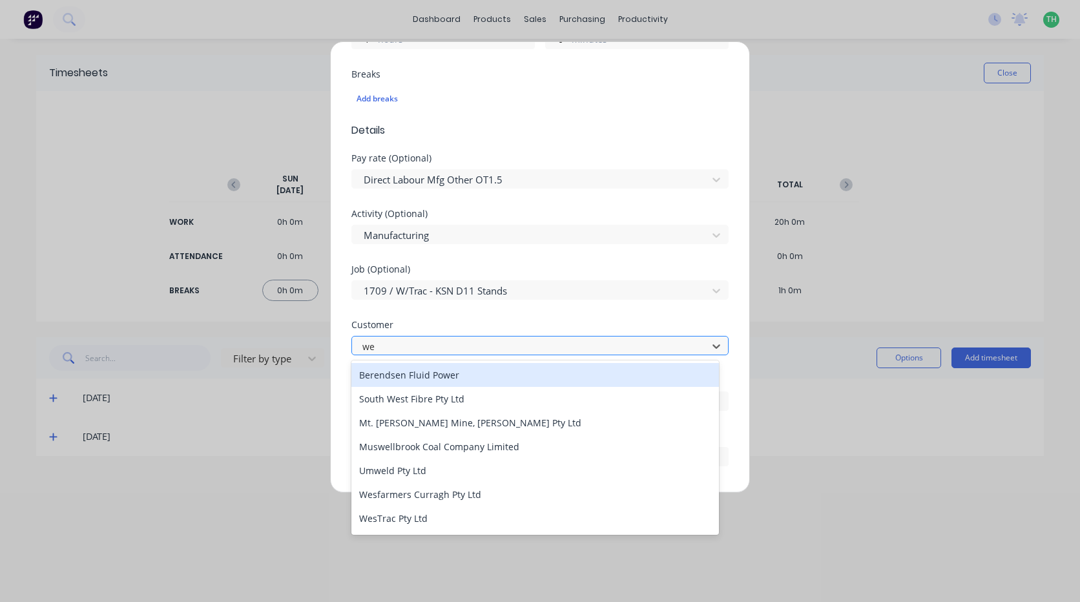
type input "[PERSON_NAME]"
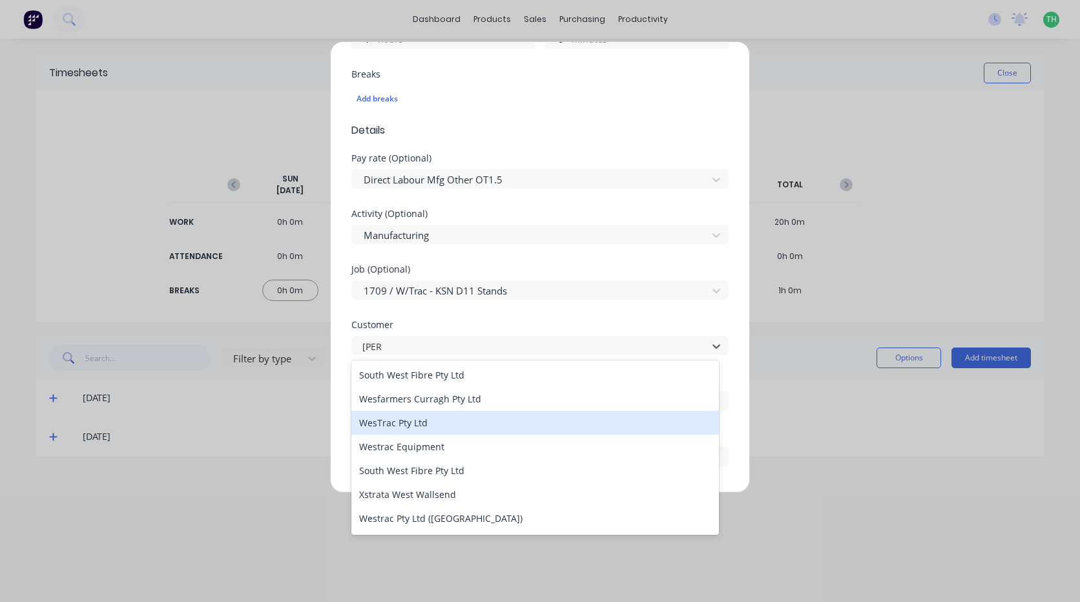
click at [422, 432] on div "WesTrac Pty Ltd" at bounding box center [535, 423] width 368 height 24
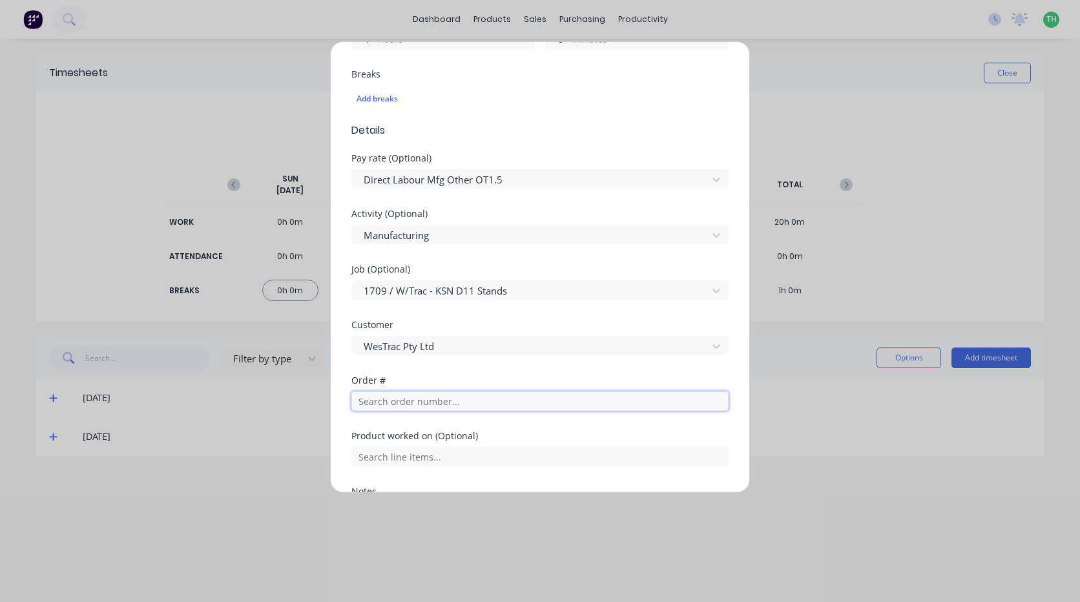
click at [420, 406] on input "text" at bounding box center [539, 401] width 377 height 19
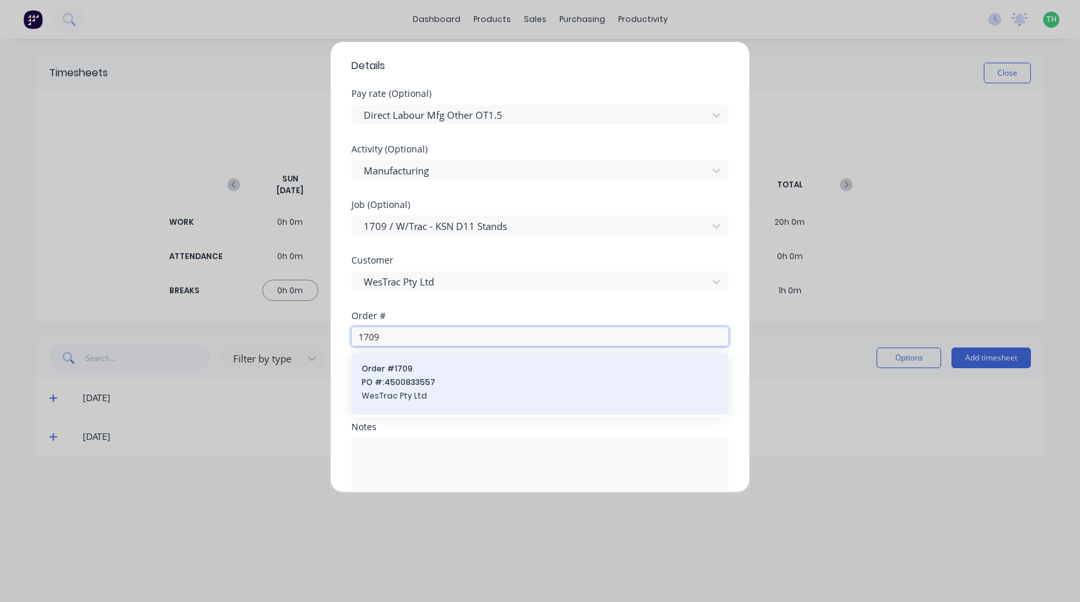
type input "1709"
click at [421, 385] on span "PO #: 4500833557" at bounding box center [540, 383] width 357 height 12
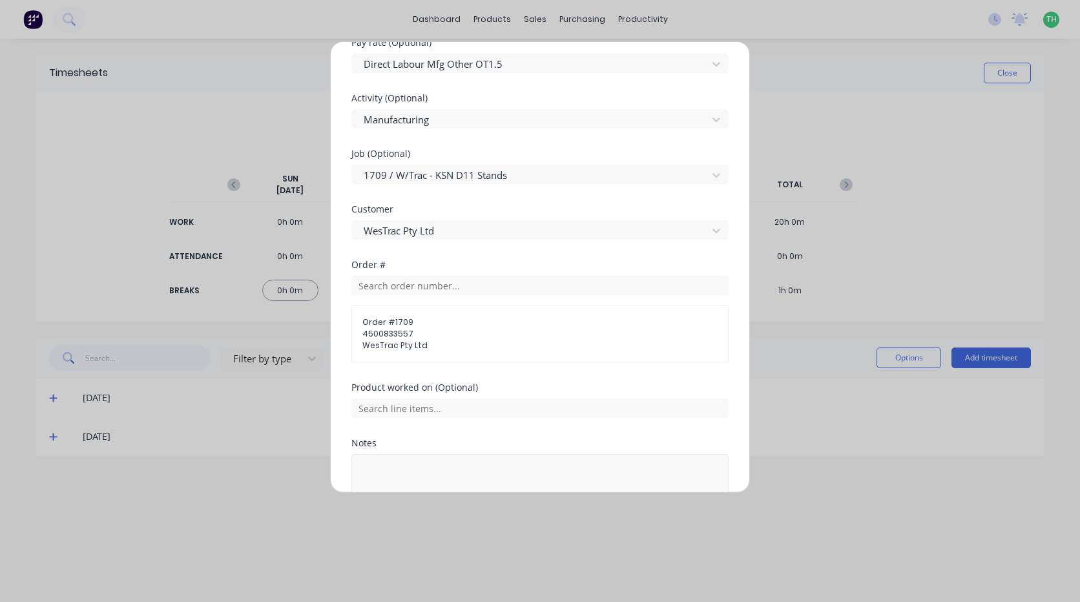
scroll to position [581, 0]
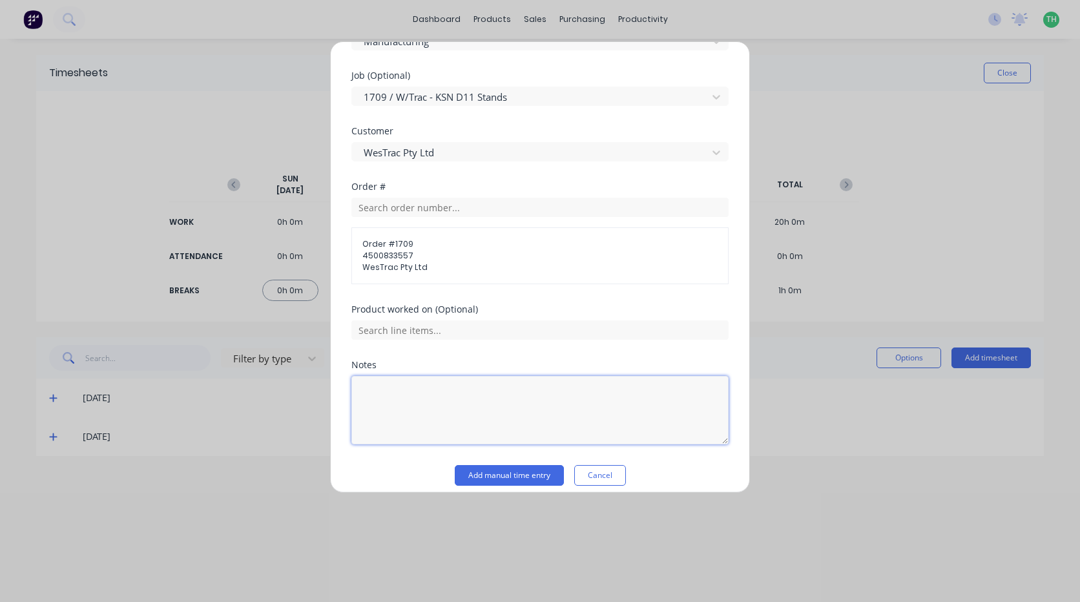
click at [427, 395] on textarea at bounding box center [539, 410] width 377 height 68
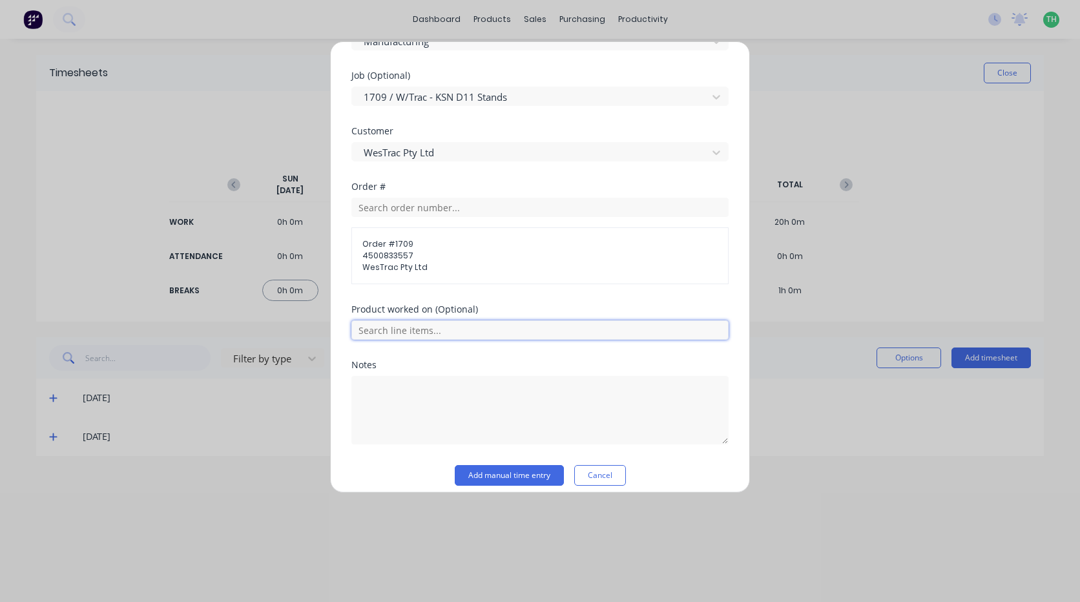
click at [424, 335] on input "text" at bounding box center [539, 329] width 377 height 19
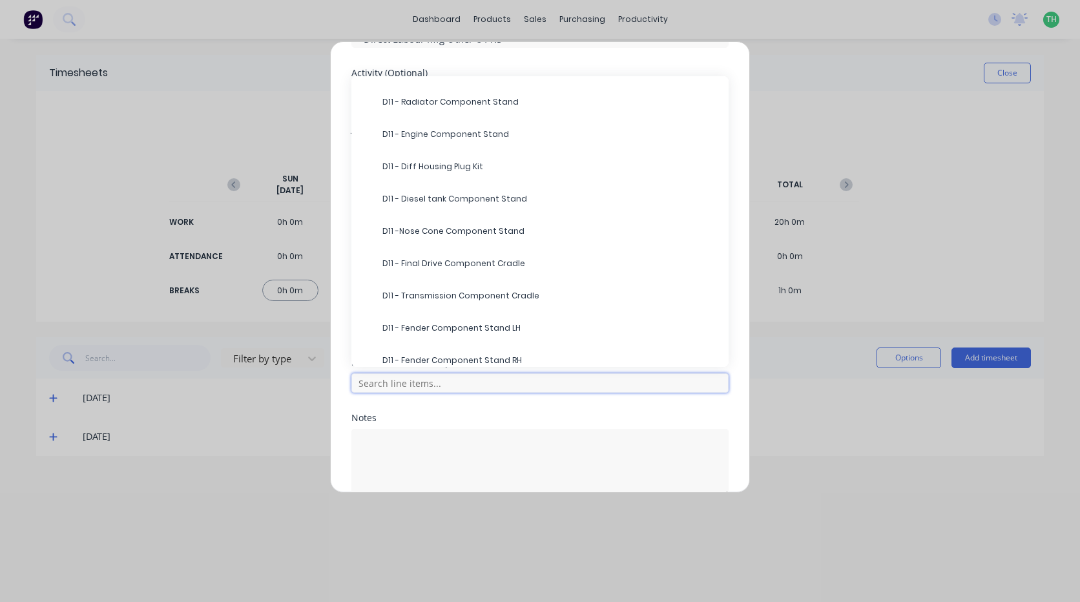
scroll to position [0, 0]
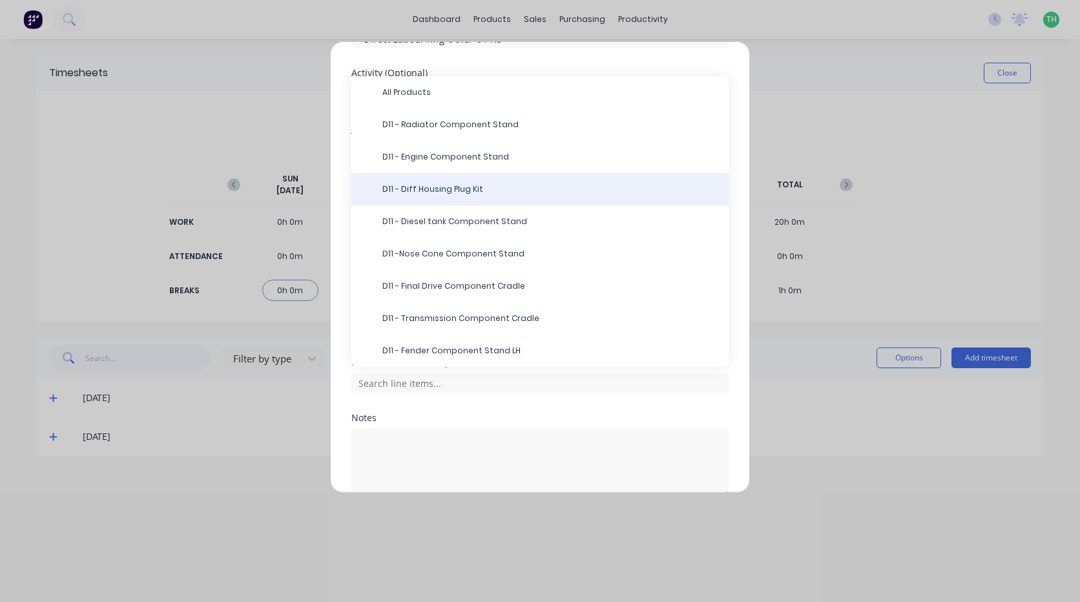
click at [500, 193] on span "D11 - Diff Housing Plug Kit" at bounding box center [550, 189] width 336 height 12
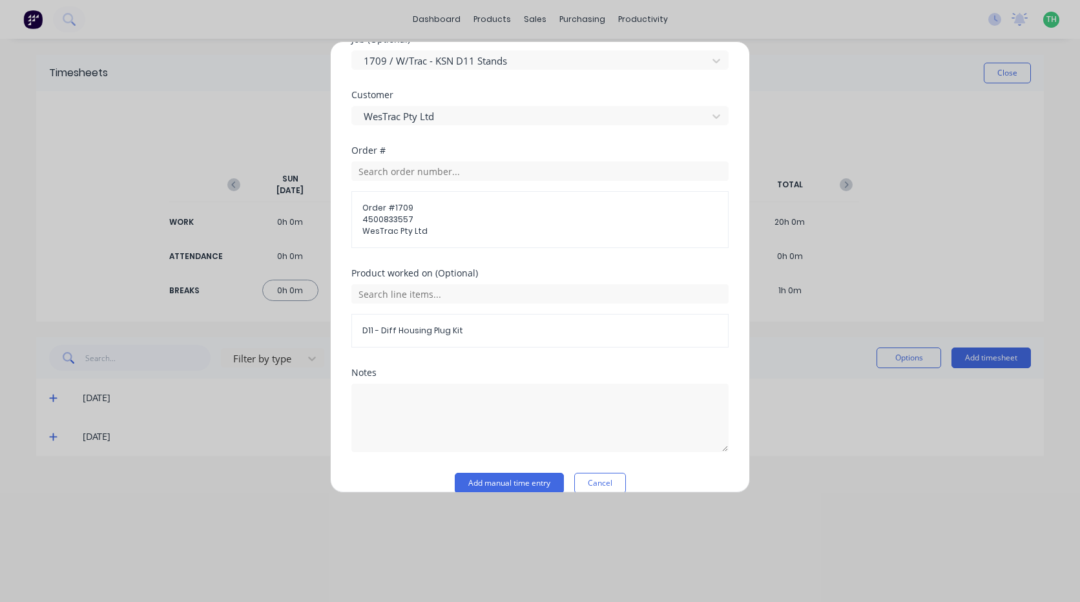
scroll to position [637, 0]
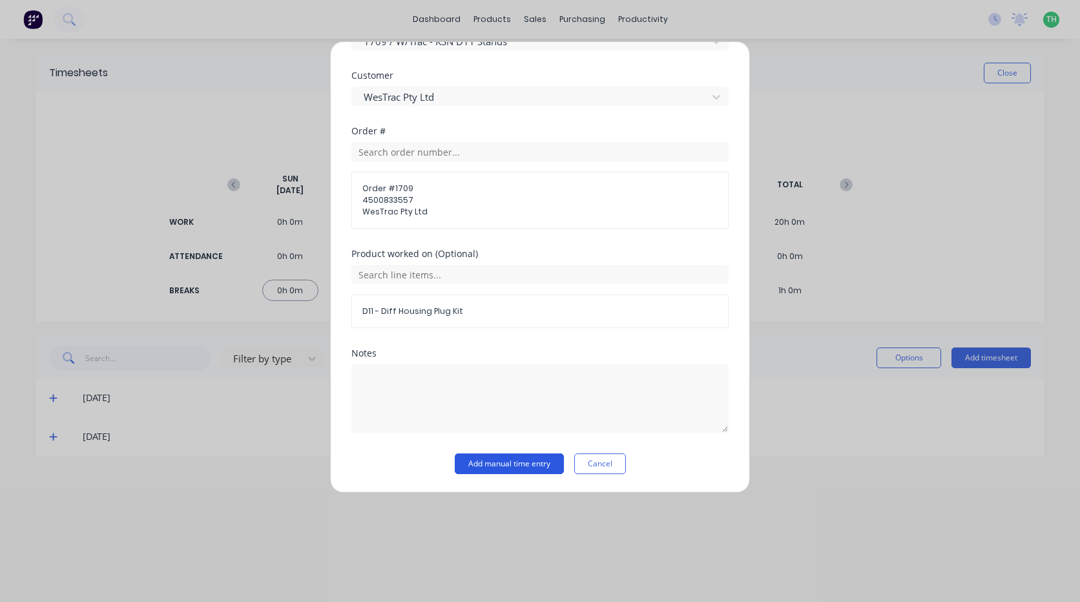
click at [496, 466] on button "Add manual time entry" at bounding box center [509, 464] width 109 height 21
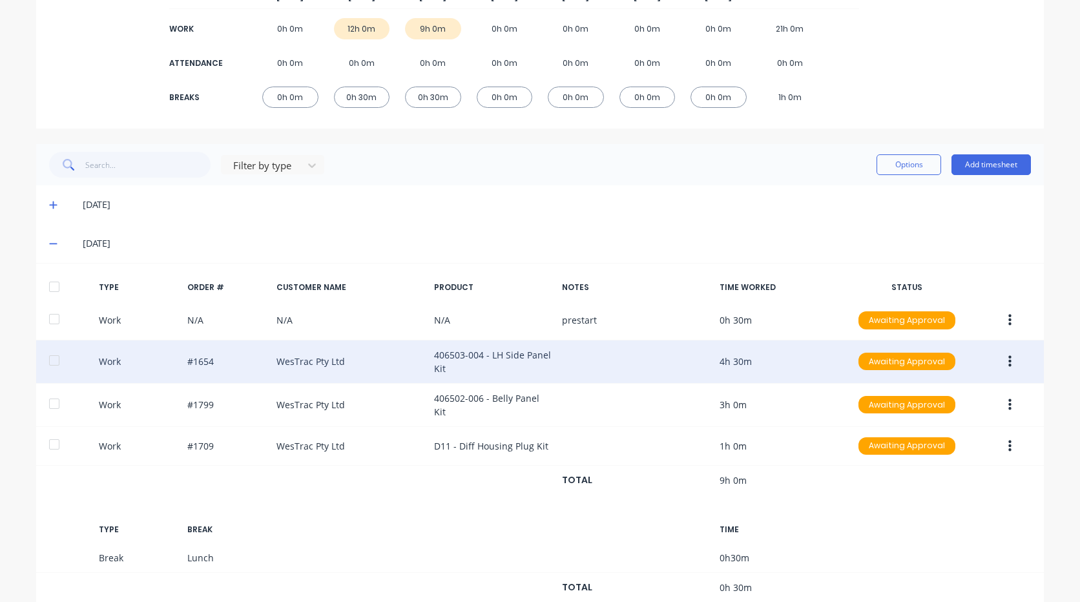
scroll to position [194, 0]
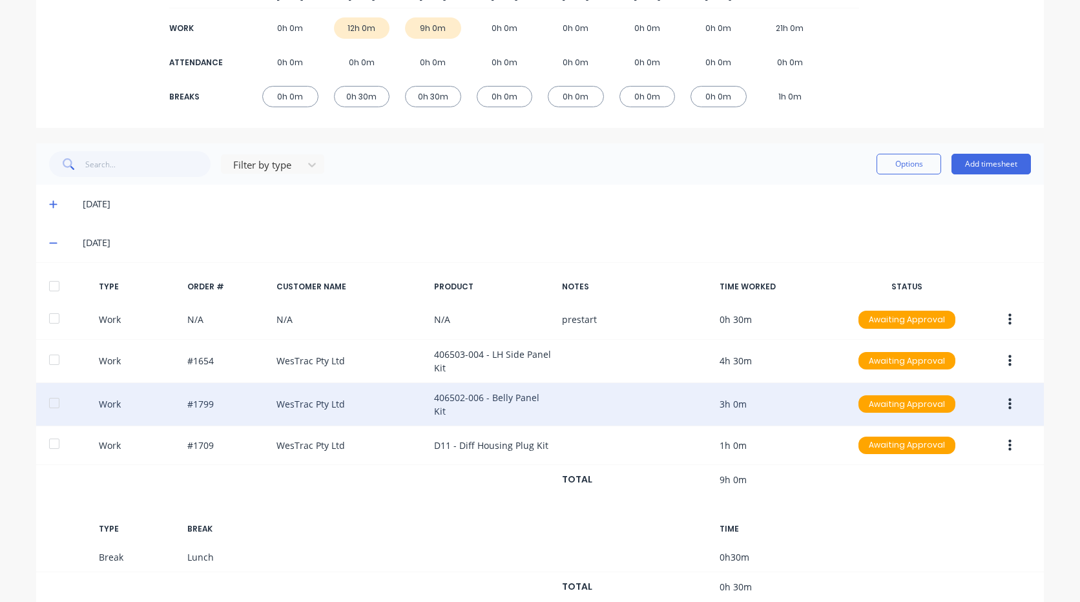
click at [1012, 406] on button "button" at bounding box center [1010, 404] width 30 height 23
click at [945, 406] on div "Duplicate" at bounding box center [964, 407] width 100 height 19
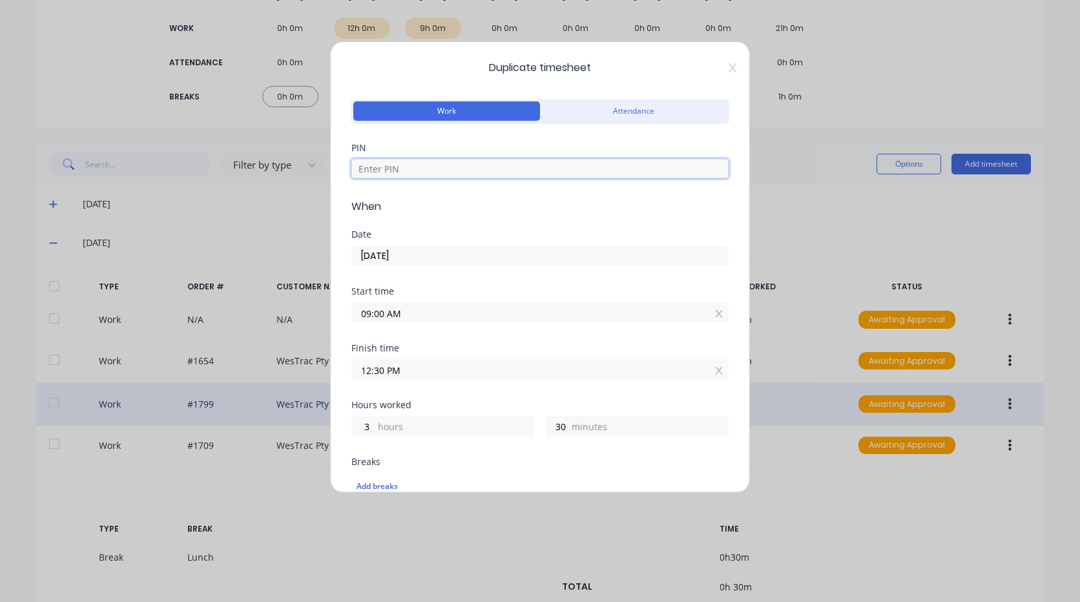
click at [397, 162] on input at bounding box center [539, 168] width 377 height 19
type input "2711"
click at [431, 308] on input "09:00 AM" at bounding box center [540, 312] width 376 height 19
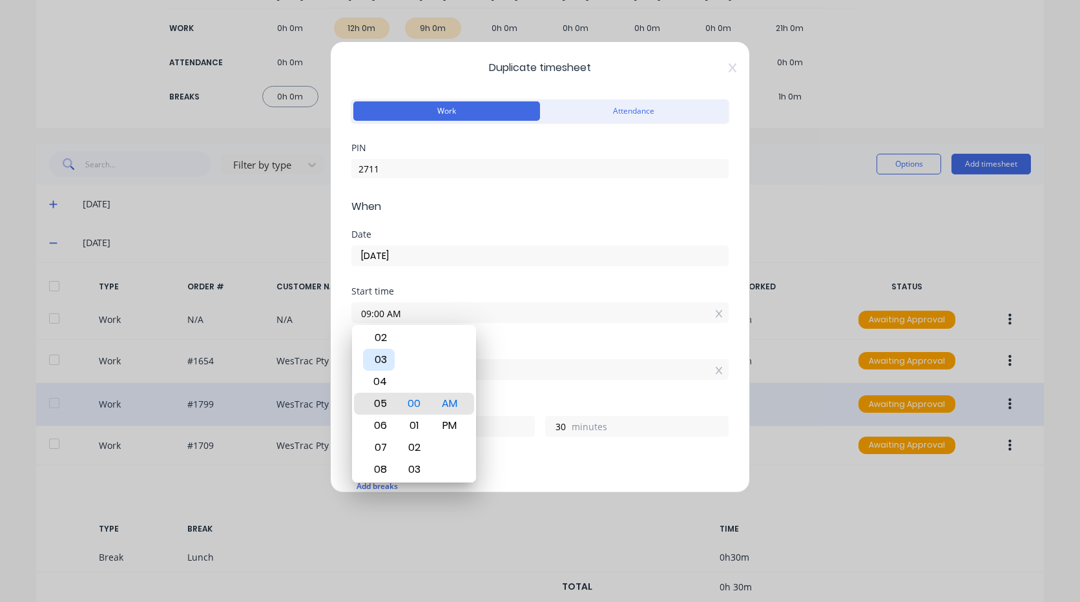
type input "05:00 AM"
type input "7"
type input "01:00 AM"
type input "11"
click at [381, 376] on div "12" at bounding box center [379, 382] width 32 height 22
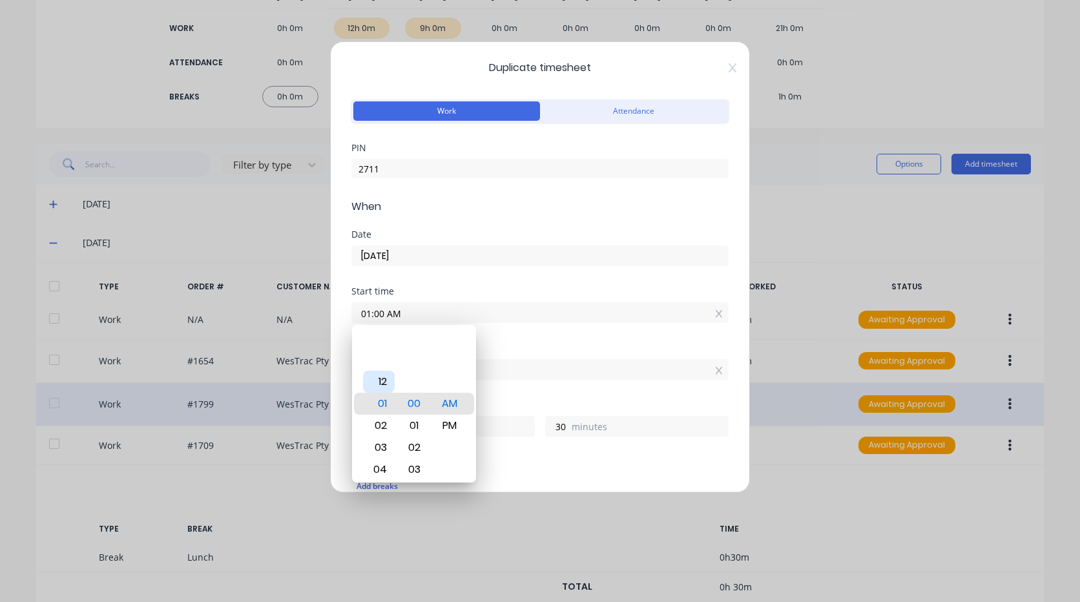
type input "12:00 AM"
type input "12"
type input "12:02 AM"
type input "28"
type input "12:05 AM"
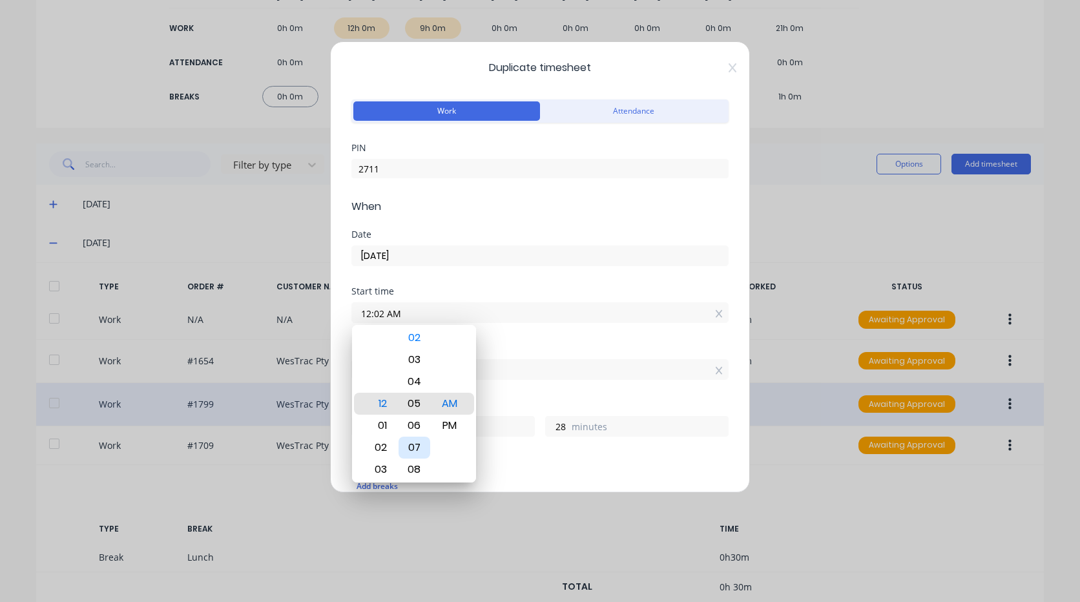
type input "25"
type input "12:08 AM"
type input "22"
type input "12:12 AM"
type input "18"
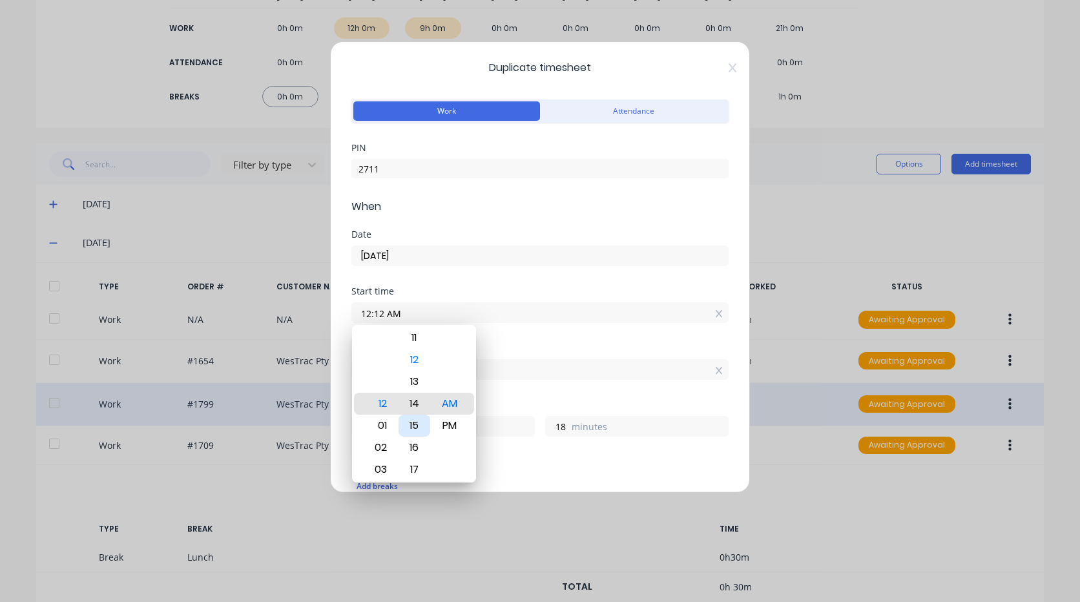
type input "12:15 AM"
type input "15"
type input "12:18 AM"
type input "12"
type input "12:22 AM"
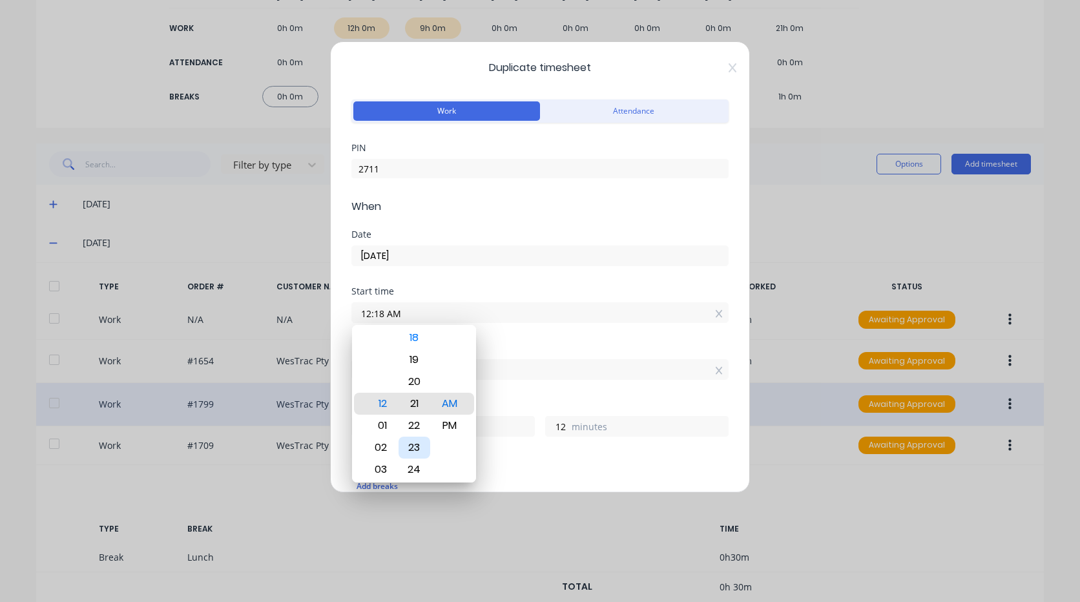
type input "8"
type input "12:26 AM"
type input "4"
type input "12:28 AM"
type input "2"
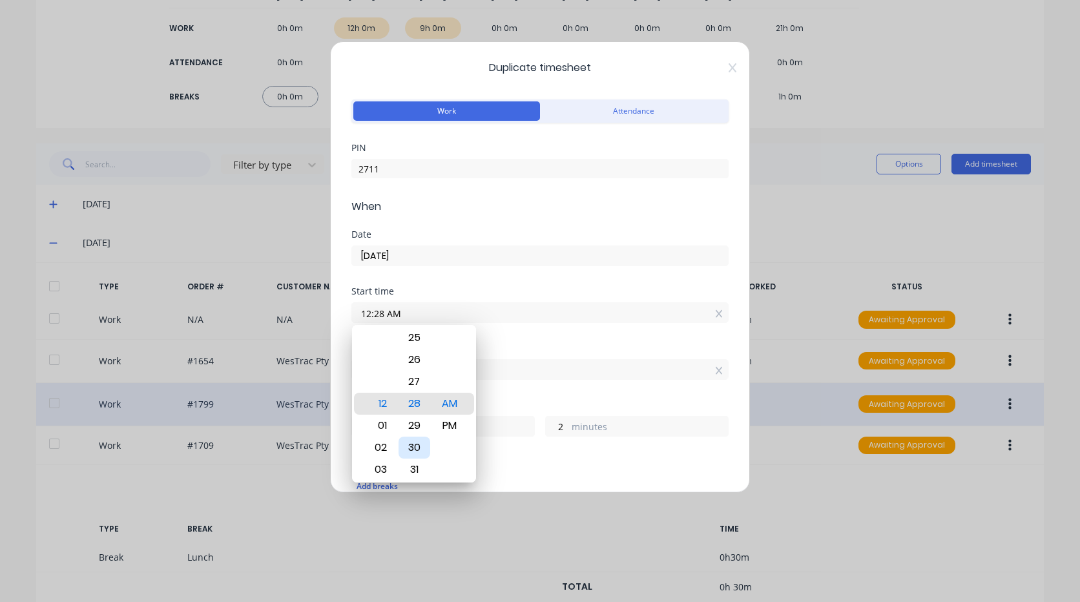
click at [417, 452] on div "30" at bounding box center [415, 448] width 32 height 22
type input "12:30 AM"
type input "0"
click at [514, 393] on div "Finish time 12:30 PM" at bounding box center [539, 372] width 377 height 57
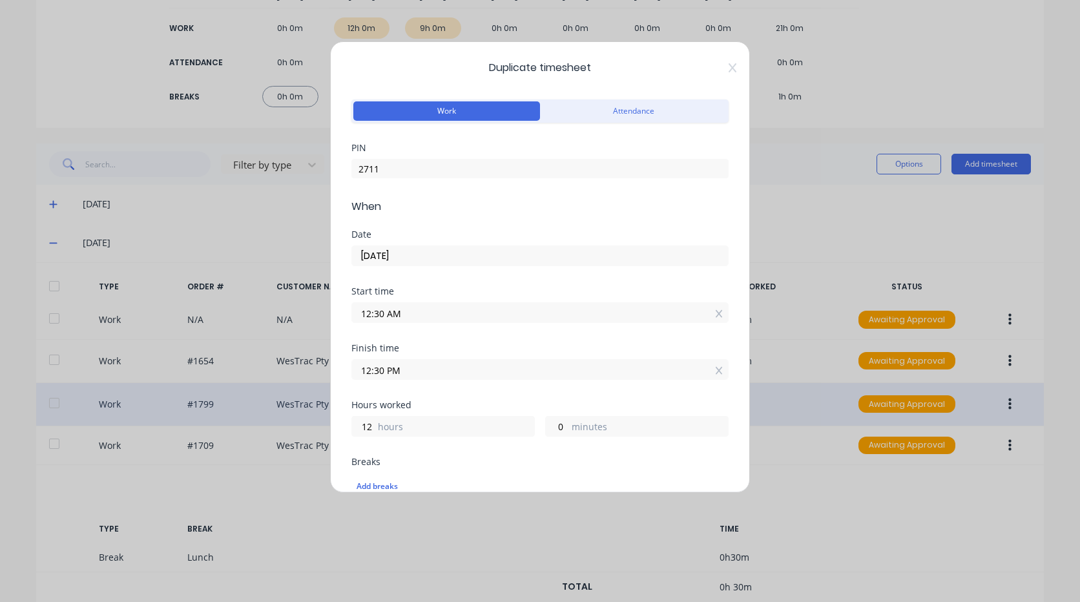
click at [384, 367] on input "12:30 PM" at bounding box center [540, 369] width 376 height 19
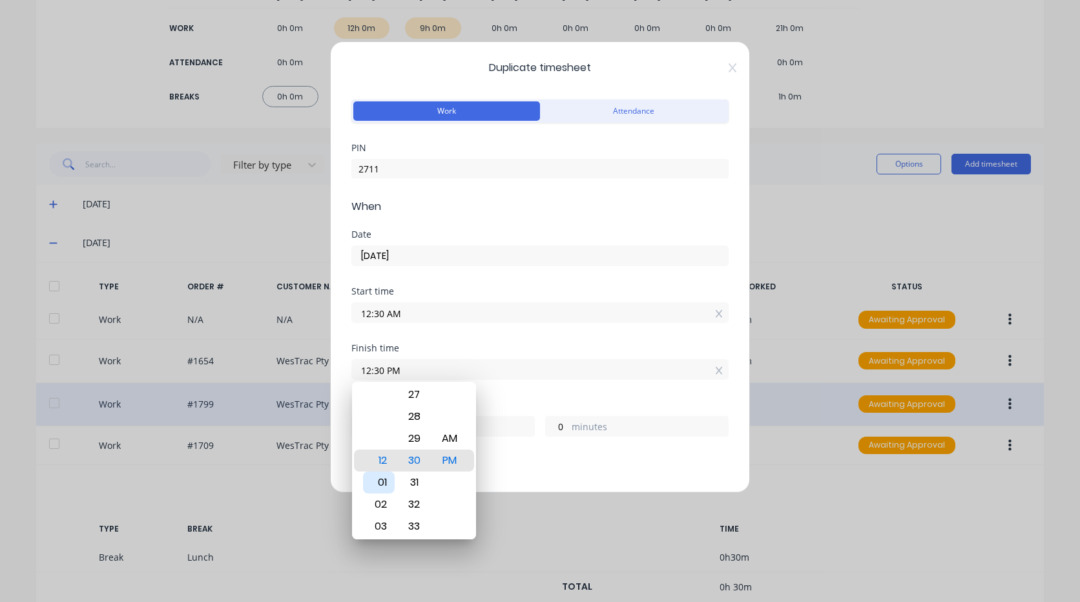
click at [388, 482] on div "01" at bounding box center [379, 483] width 32 height 22
type input "01:30 PM"
type input "13"
click at [495, 402] on div "Hours worked" at bounding box center [539, 405] width 377 height 9
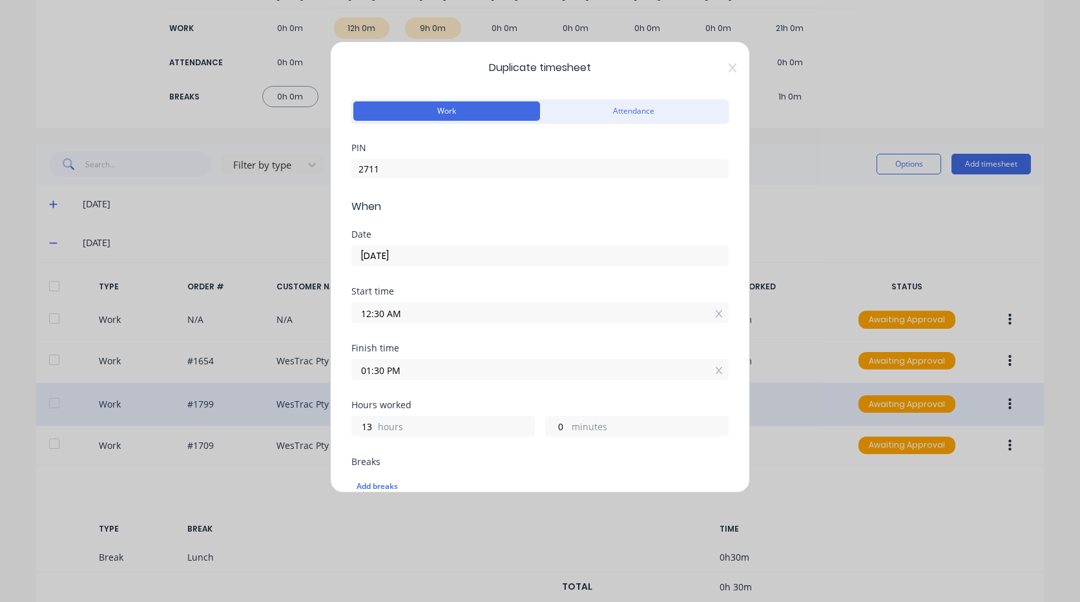
click at [410, 307] on input "12:30 AM" at bounding box center [540, 312] width 376 height 19
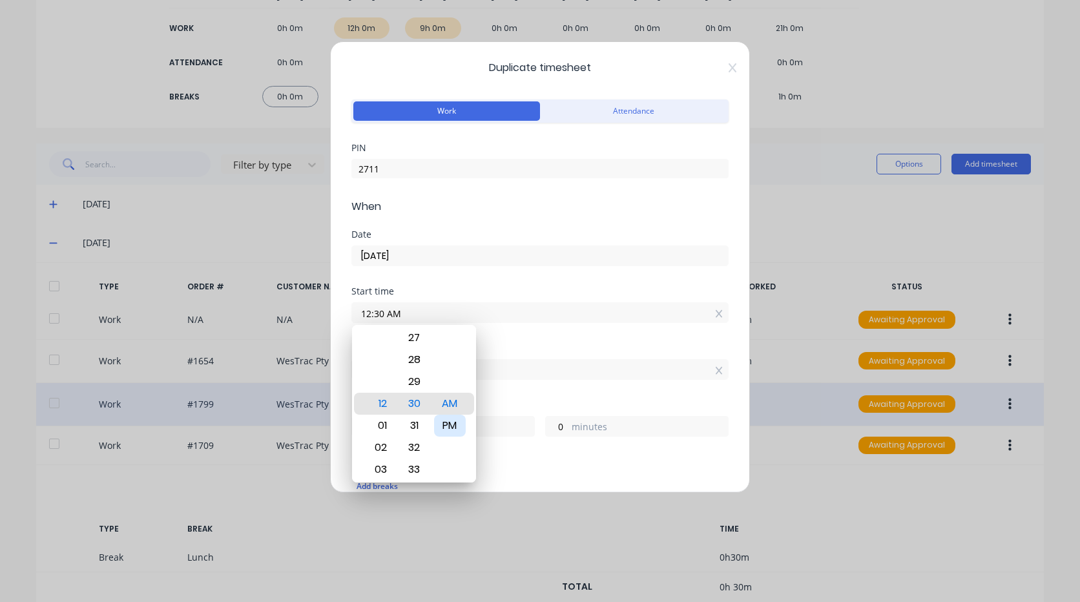
click at [457, 428] on div "PM" at bounding box center [450, 426] width 32 height 22
type input "12:30 PM"
type input "1"
click at [503, 374] on input "01:30 PM" at bounding box center [540, 369] width 376 height 19
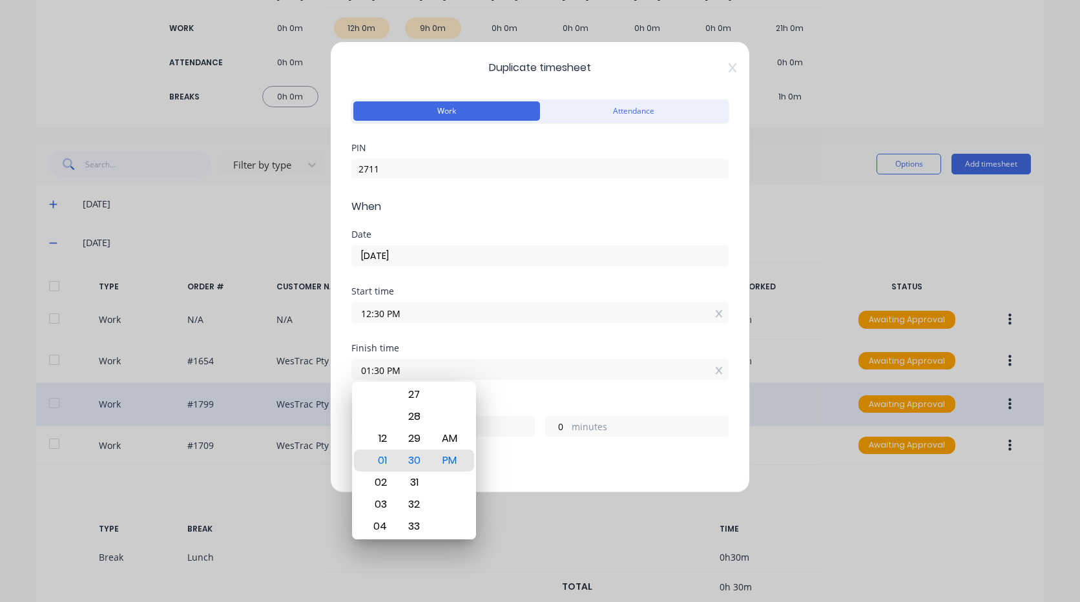
click at [516, 380] on div "Finish time 01:30 PM" at bounding box center [539, 372] width 377 height 57
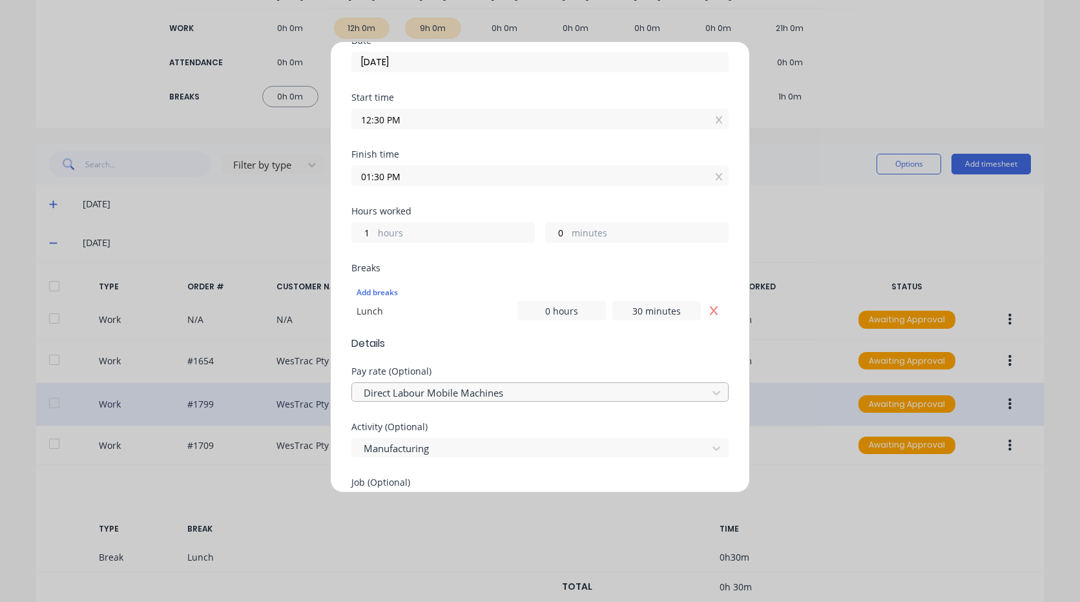
click at [525, 392] on div at bounding box center [531, 393] width 339 height 16
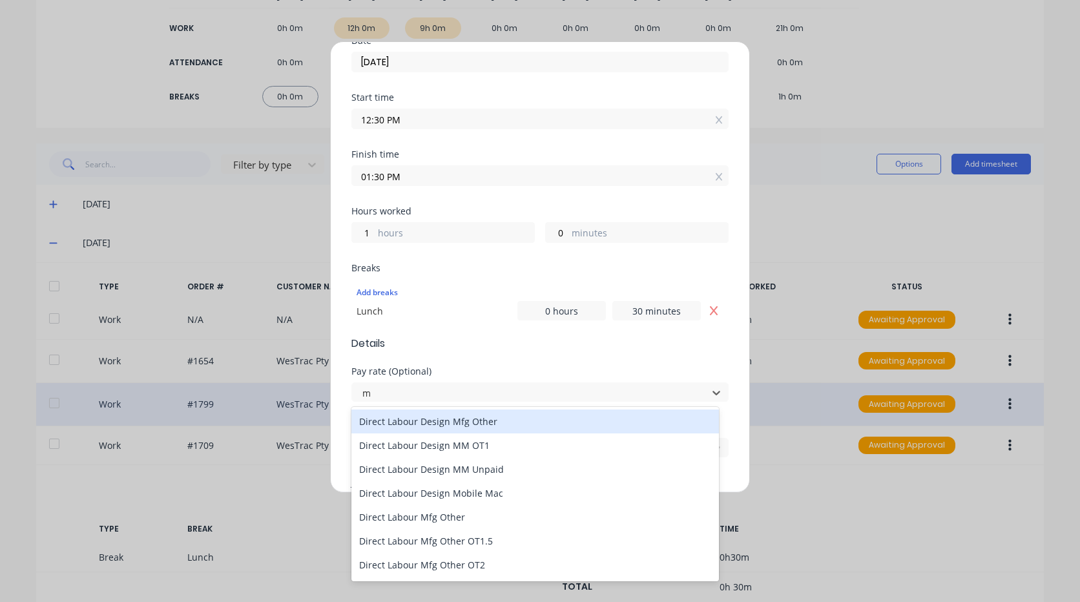
type input "mo"
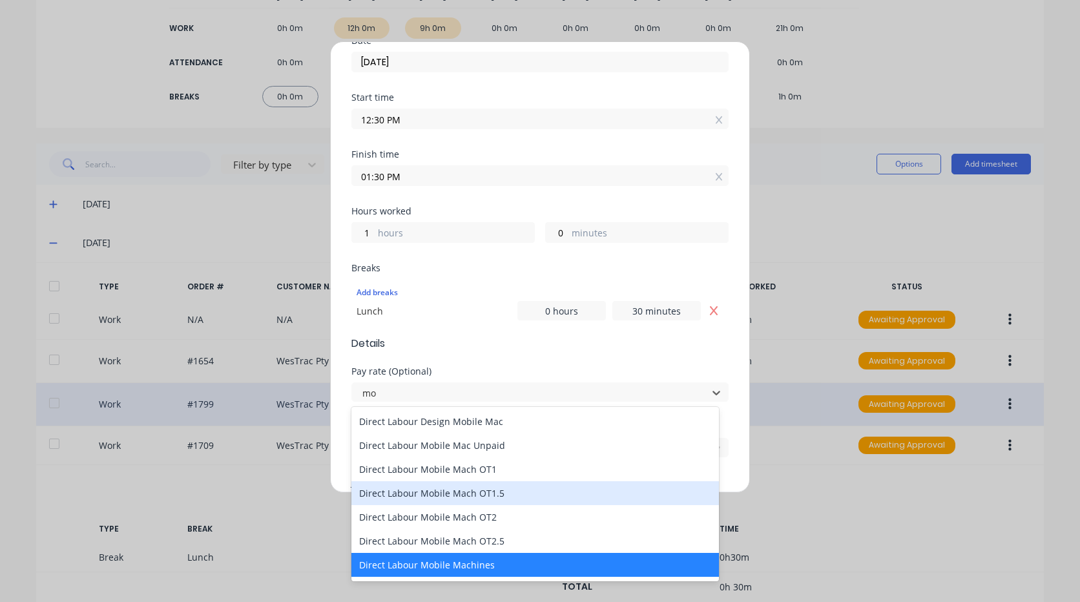
click at [507, 501] on div "Direct Labour Mobile Mach OT1.5" at bounding box center [535, 493] width 368 height 24
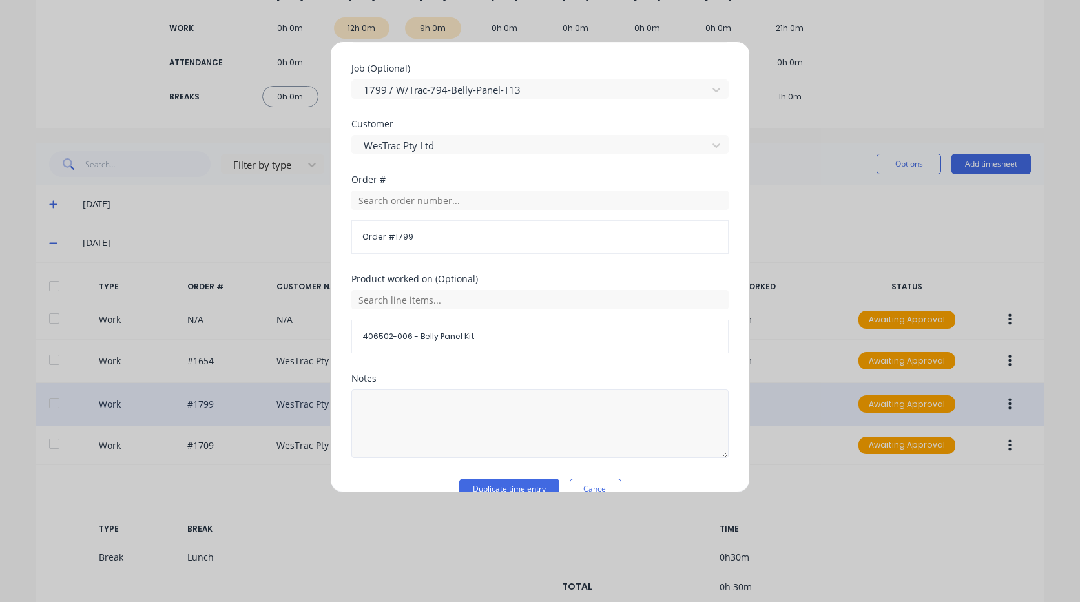
scroll to position [633, 0]
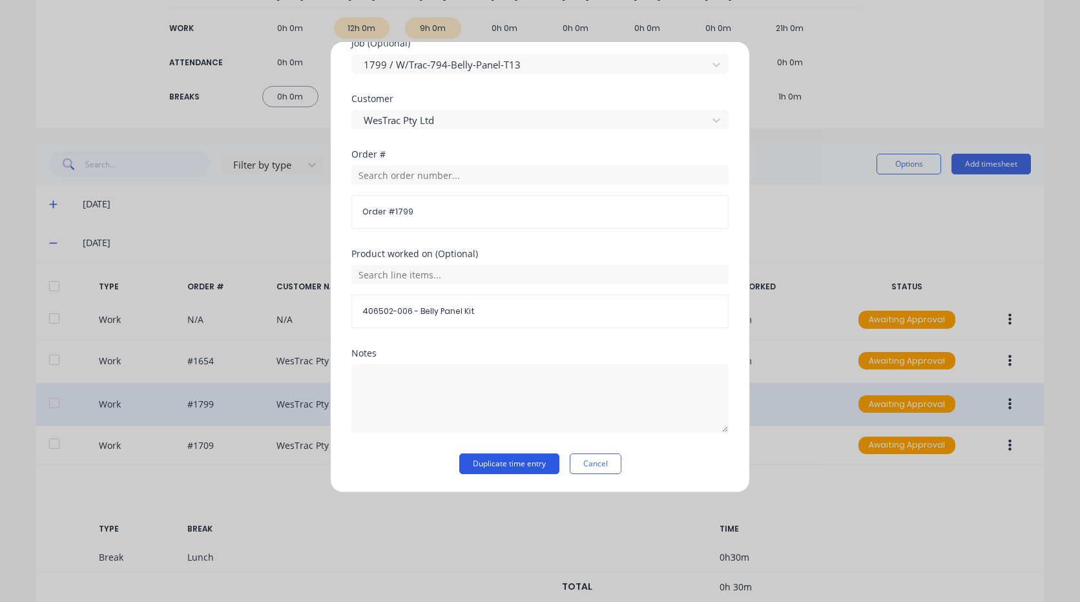
click at [513, 465] on button "Duplicate time entry" at bounding box center [509, 464] width 100 height 21
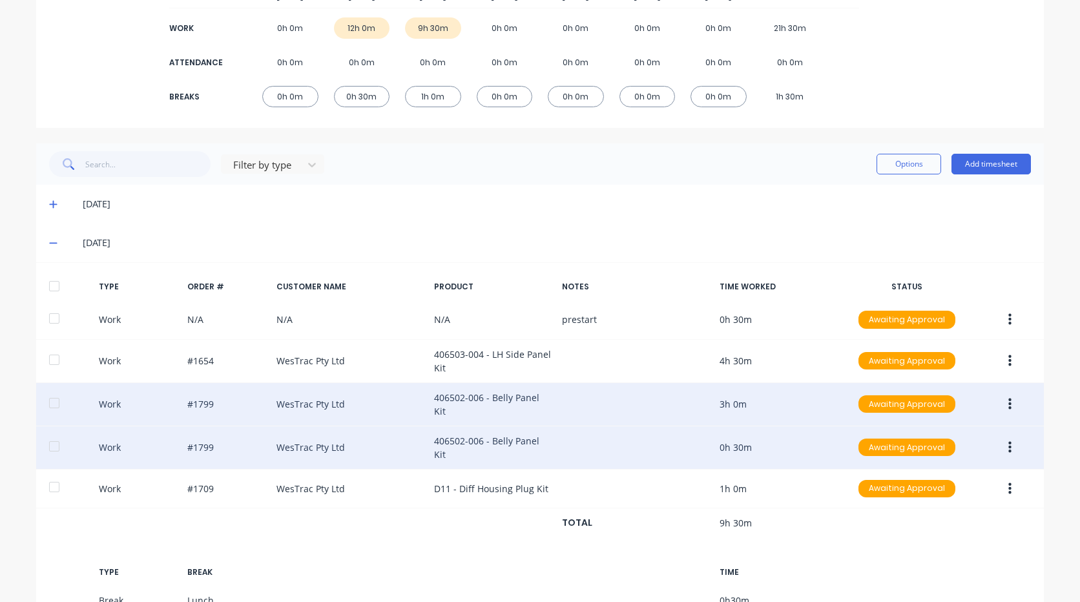
click at [1009, 446] on icon "button" at bounding box center [1010, 447] width 3 height 12
click at [939, 421] on div "Edit" at bounding box center [964, 424] width 100 height 19
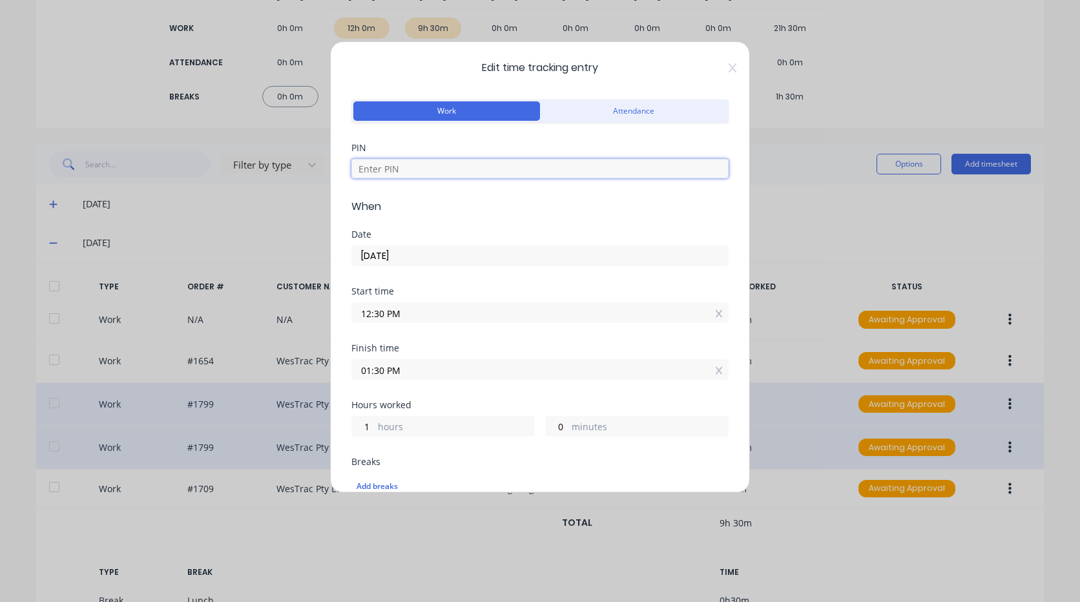
click at [412, 162] on input at bounding box center [539, 168] width 377 height 19
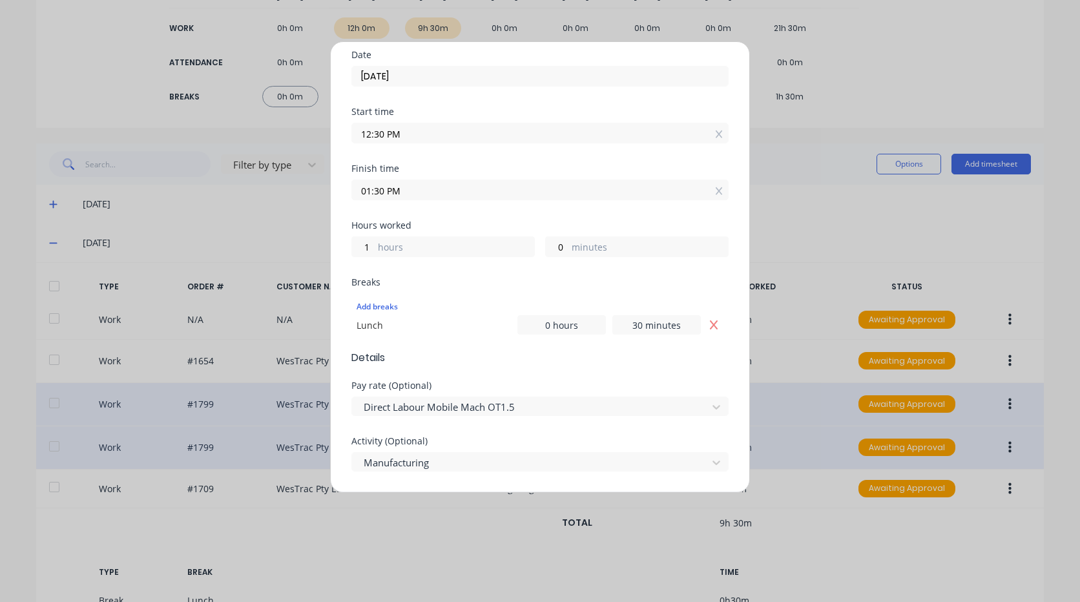
scroll to position [194, 0]
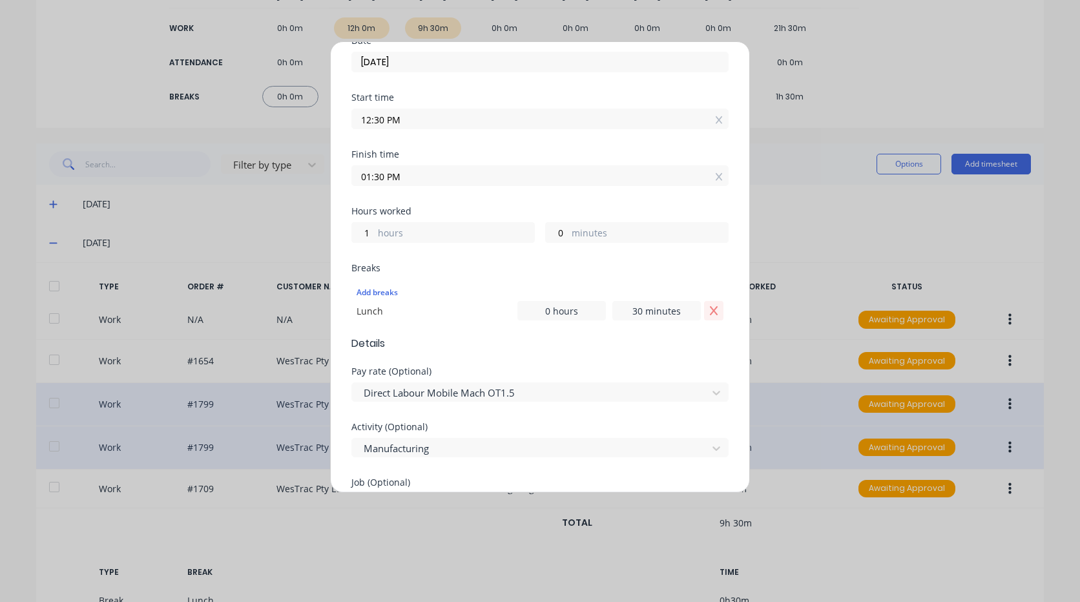
type input "2711"
click at [704, 310] on button "Remove Lunch" at bounding box center [713, 310] width 19 height 19
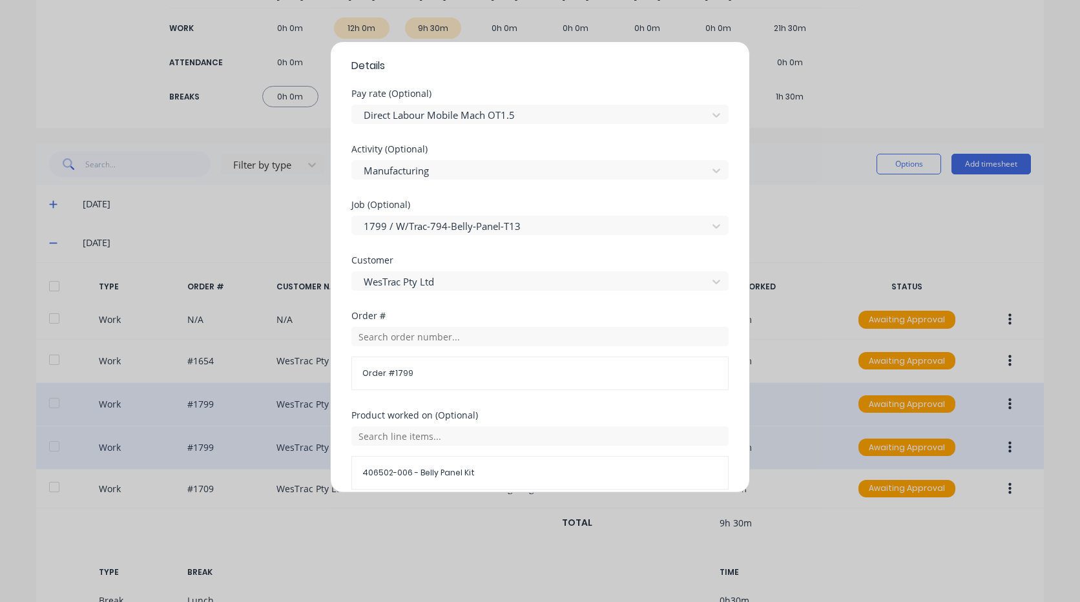
scroll to position [614, 0]
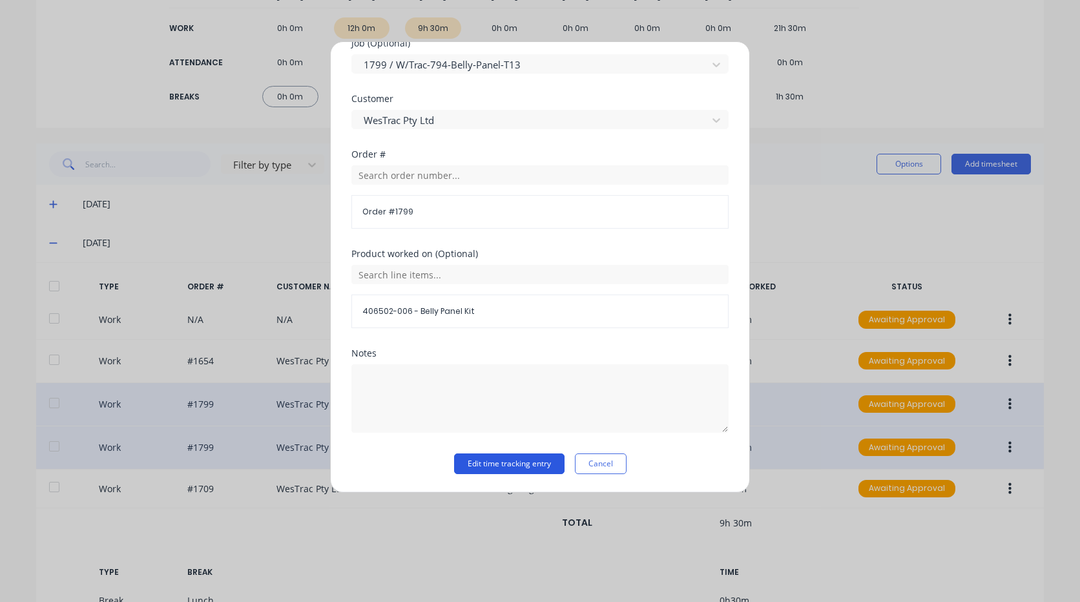
click at [526, 461] on button "Edit time tracking entry" at bounding box center [509, 464] width 110 height 21
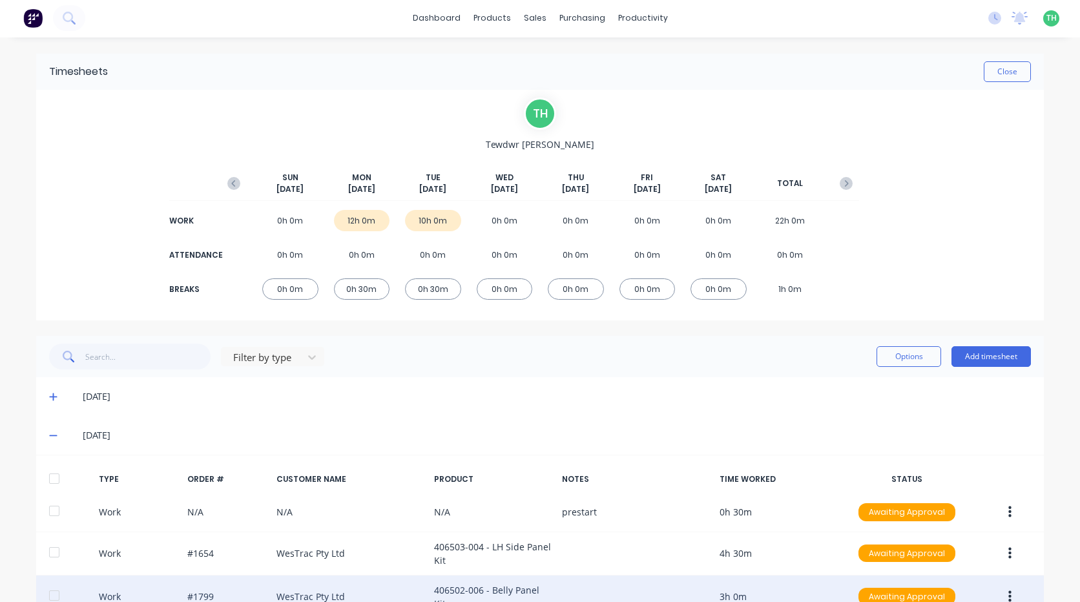
scroll to position [0, 0]
